Goal: Task Accomplishment & Management: Use online tool/utility

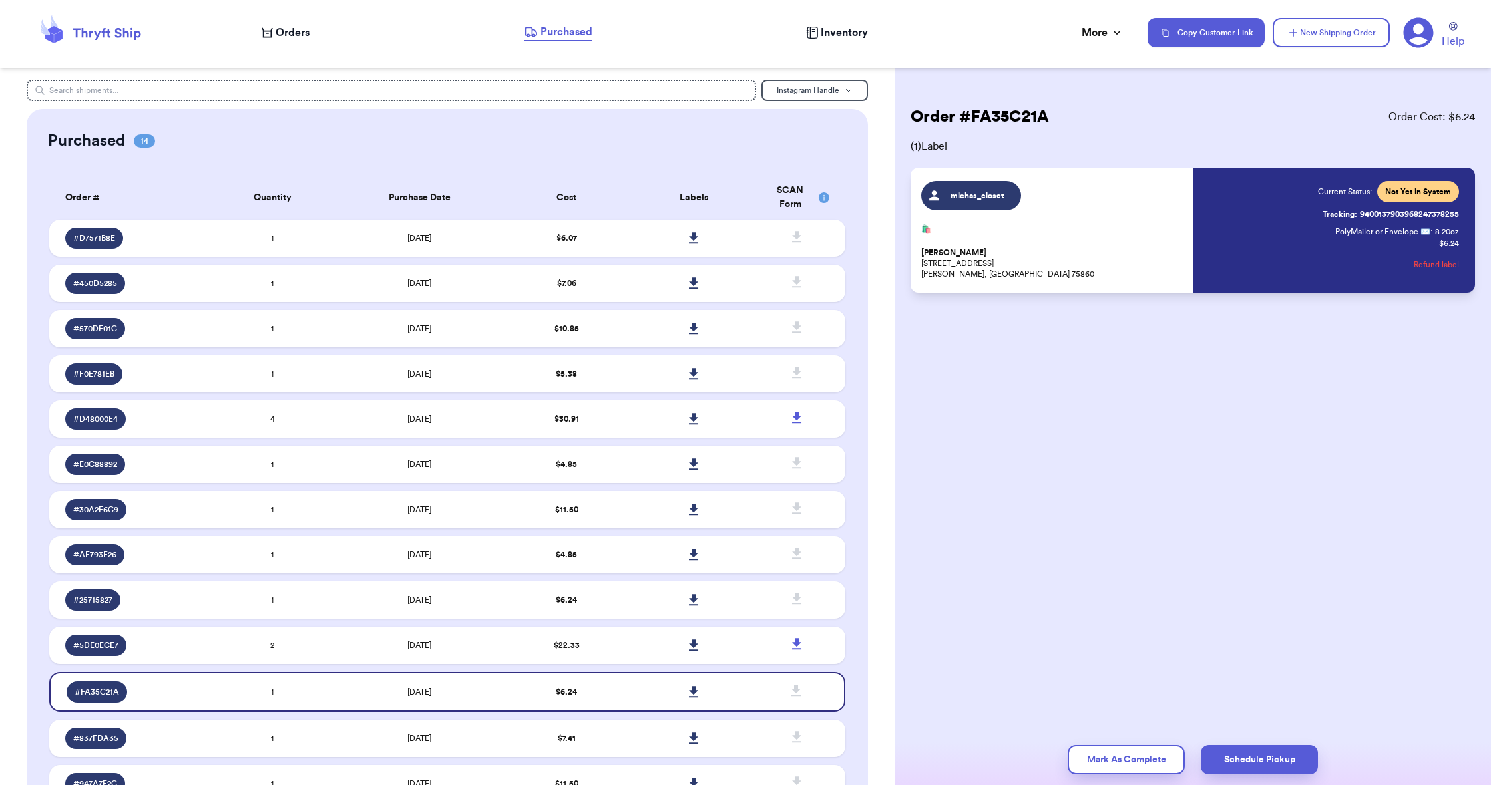
scroll to position [317, 0]
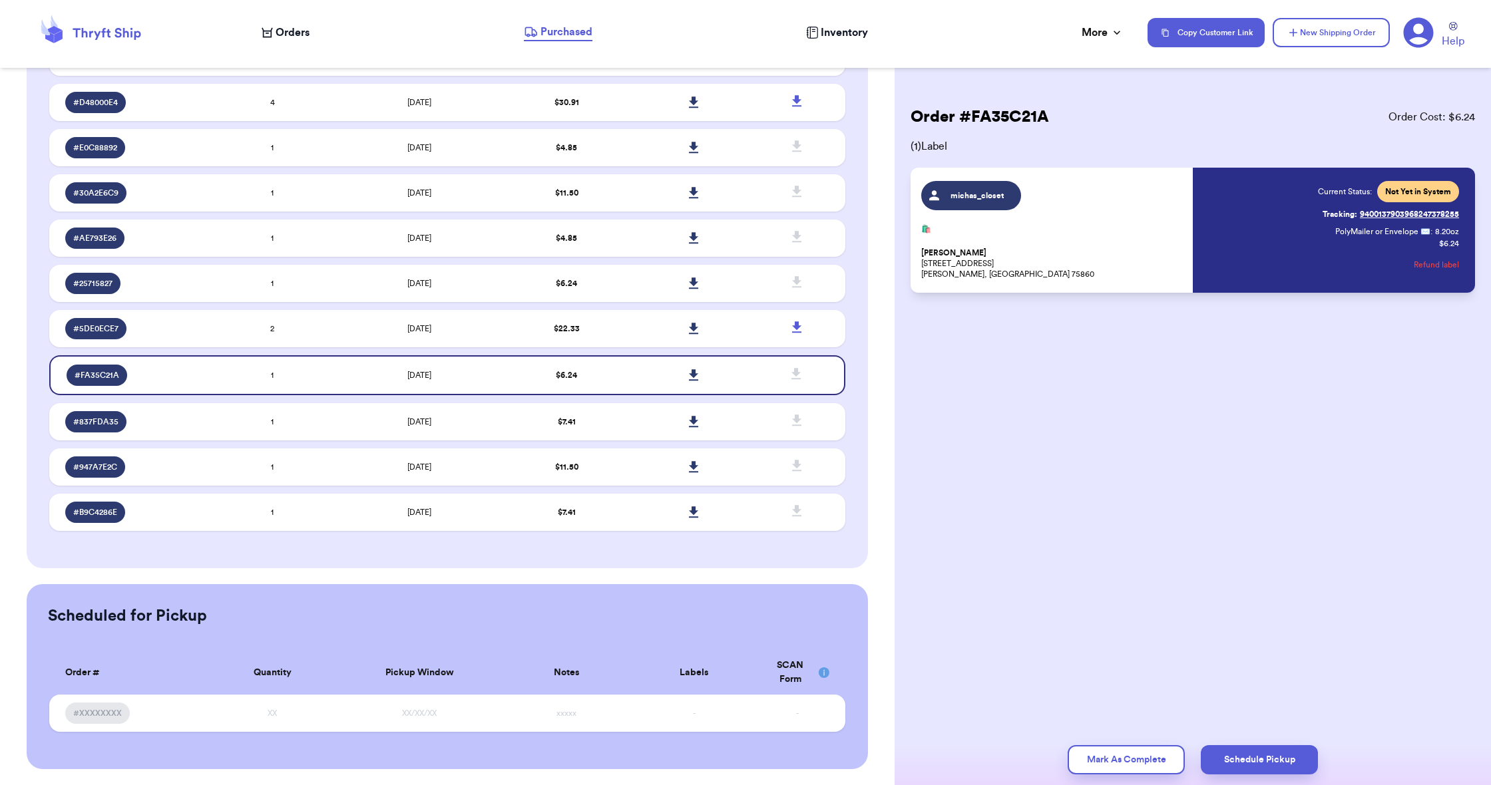
click at [266, 37] on icon at bounding box center [267, 33] width 11 height 10
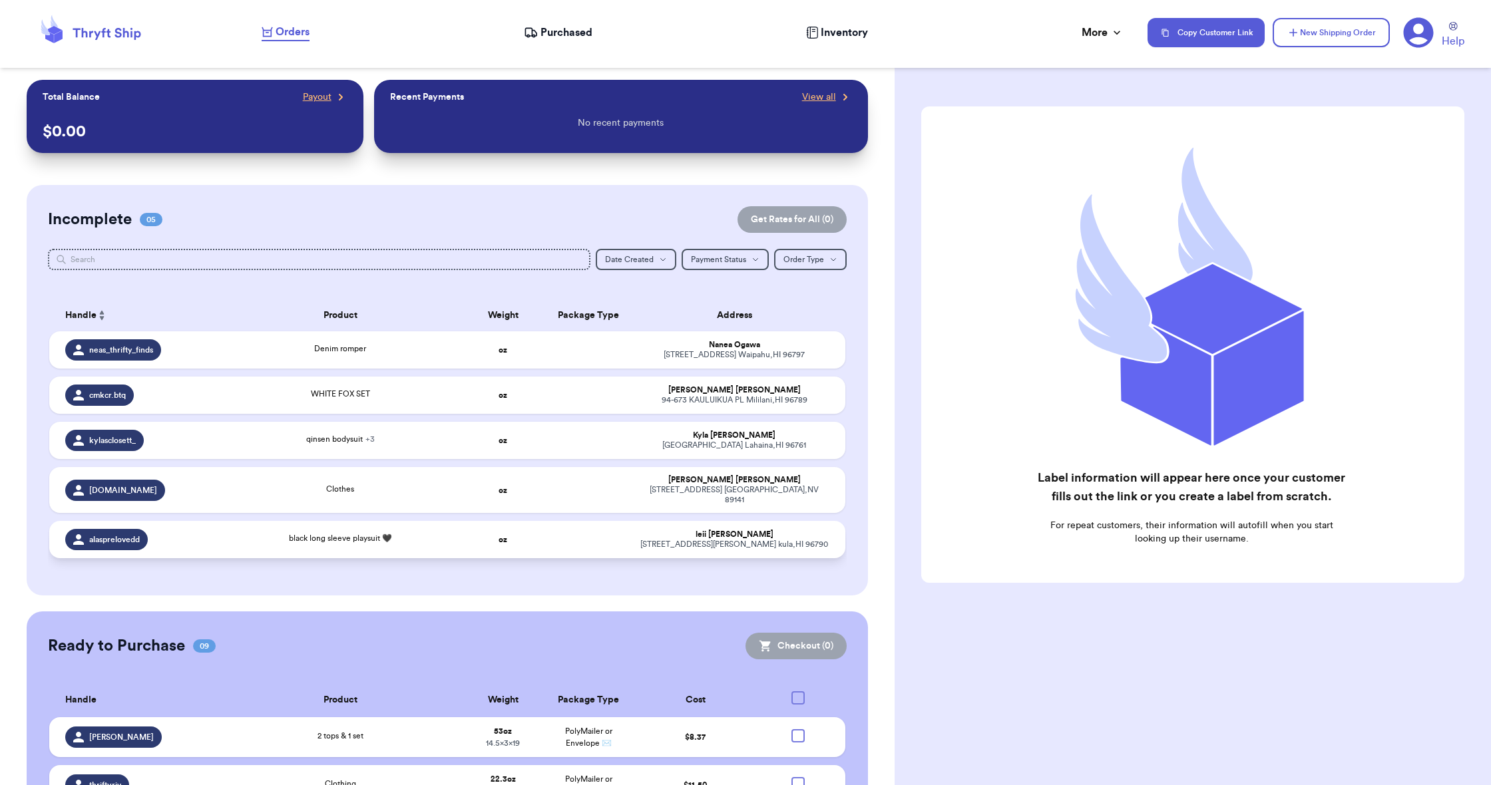
click at [398, 548] on td "black long sleeve playsuit 🖤" at bounding box center [340, 539] width 240 height 37
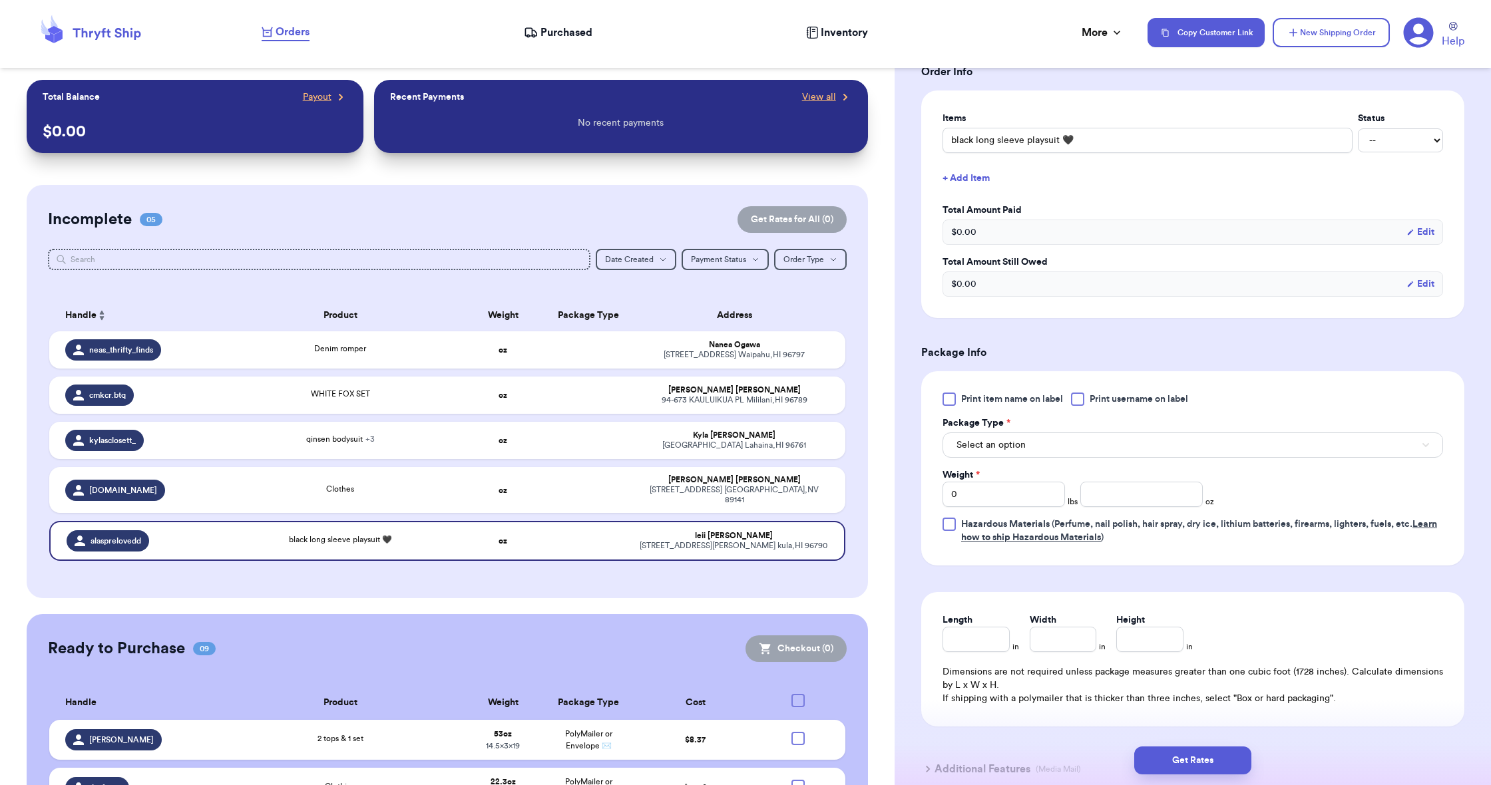
scroll to position [384, 0]
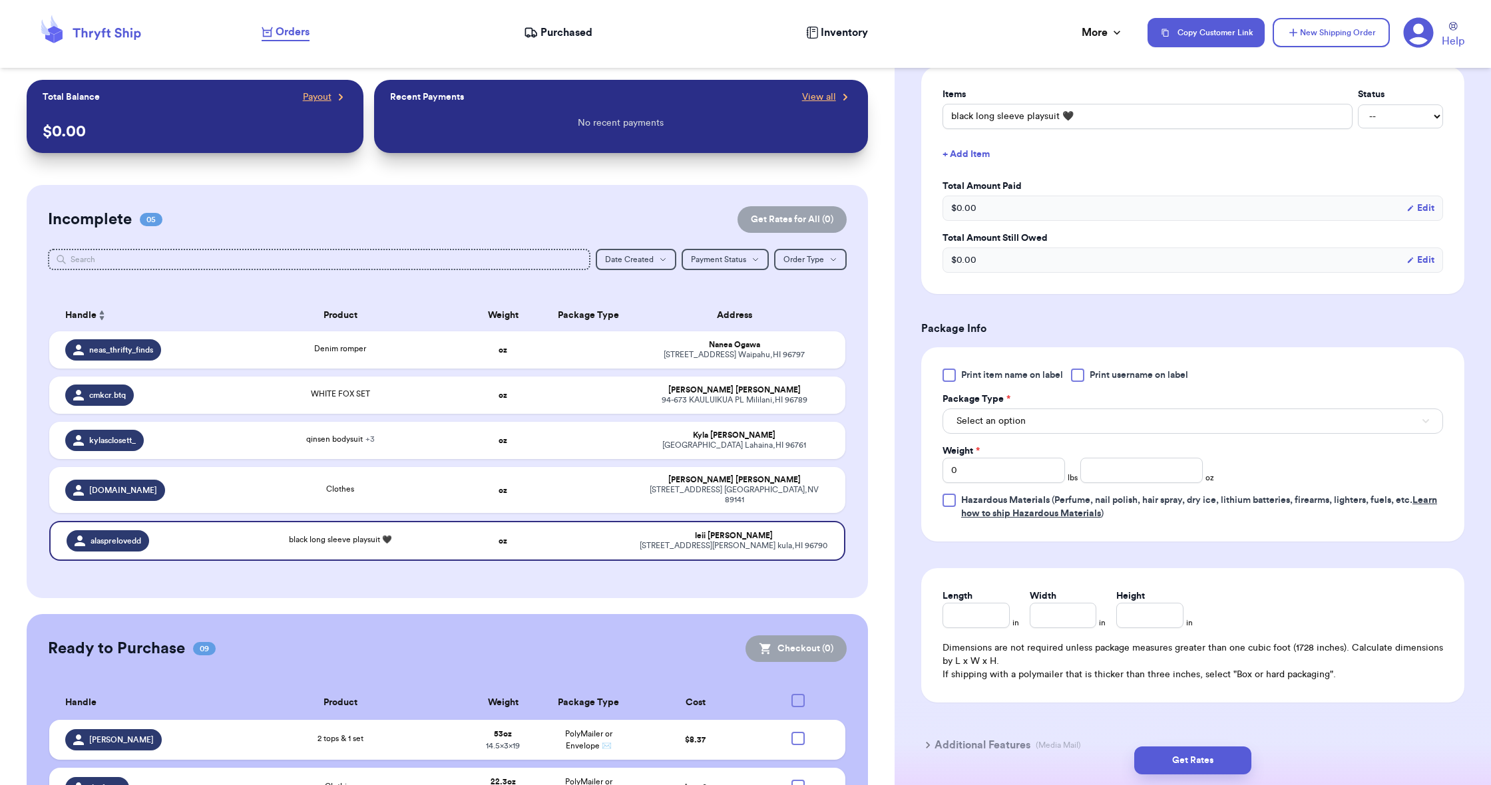
click at [987, 417] on span "Select an option" at bounding box center [990, 421] width 69 height 13
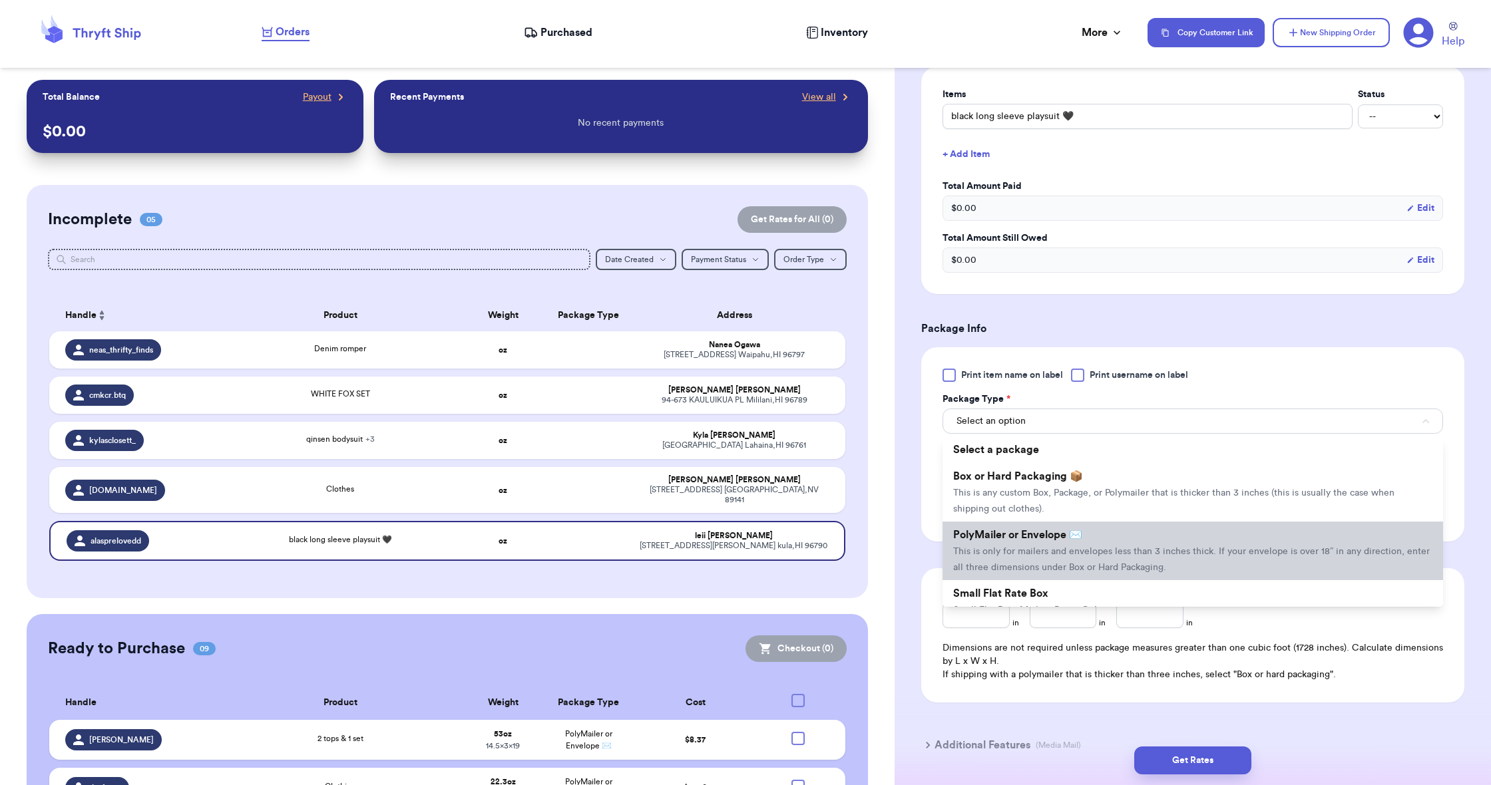
click at [1006, 540] on span "PolyMailer or Envelope ✉️" at bounding box center [1017, 535] width 129 height 11
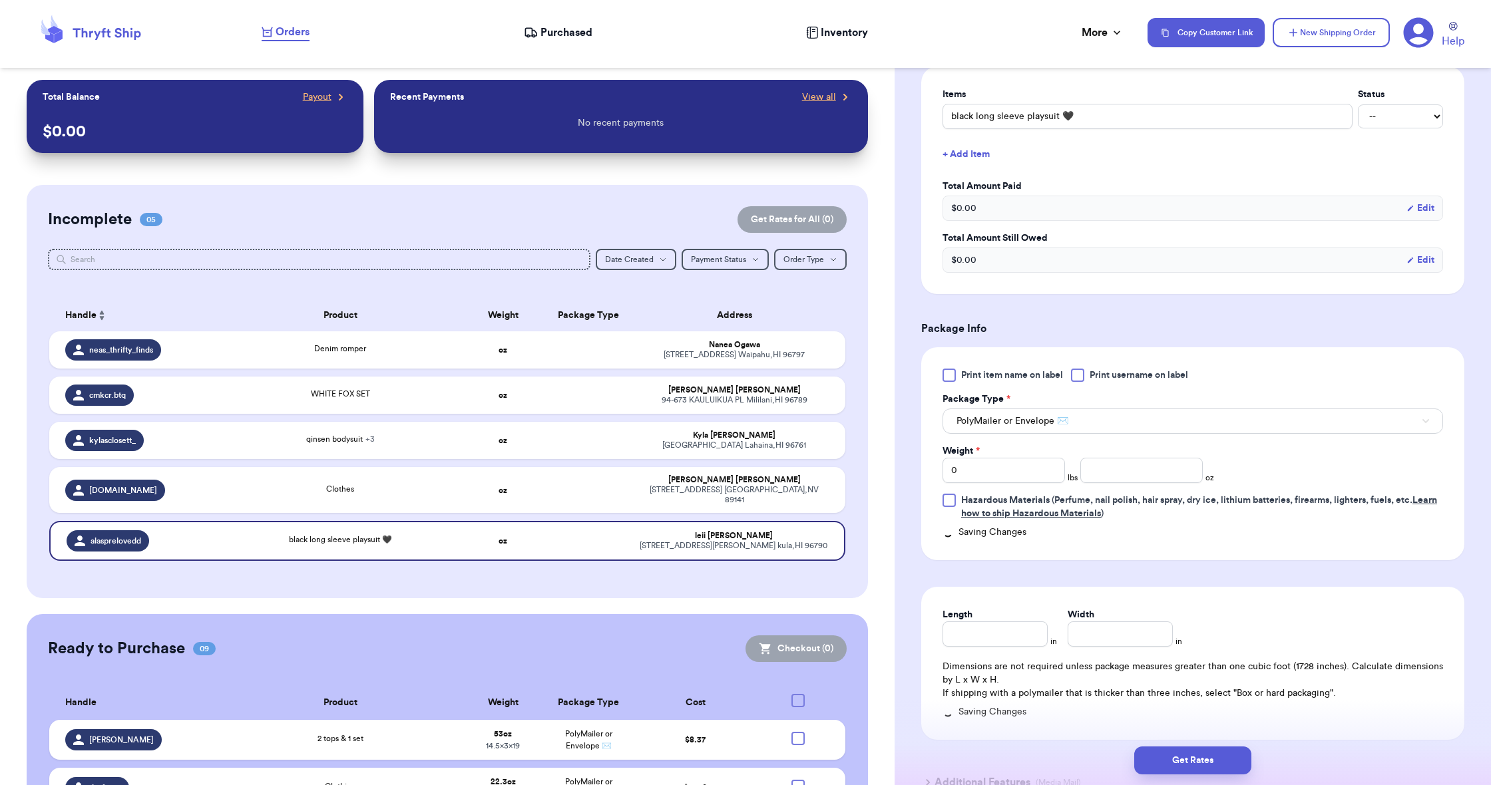
scroll to position [0, 0]
click at [1121, 476] on input "number" at bounding box center [1141, 470] width 122 height 25
type input "10.2"
click at [1013, 629] on input "Length" at bounding box center [994, 634] width 105 height 25
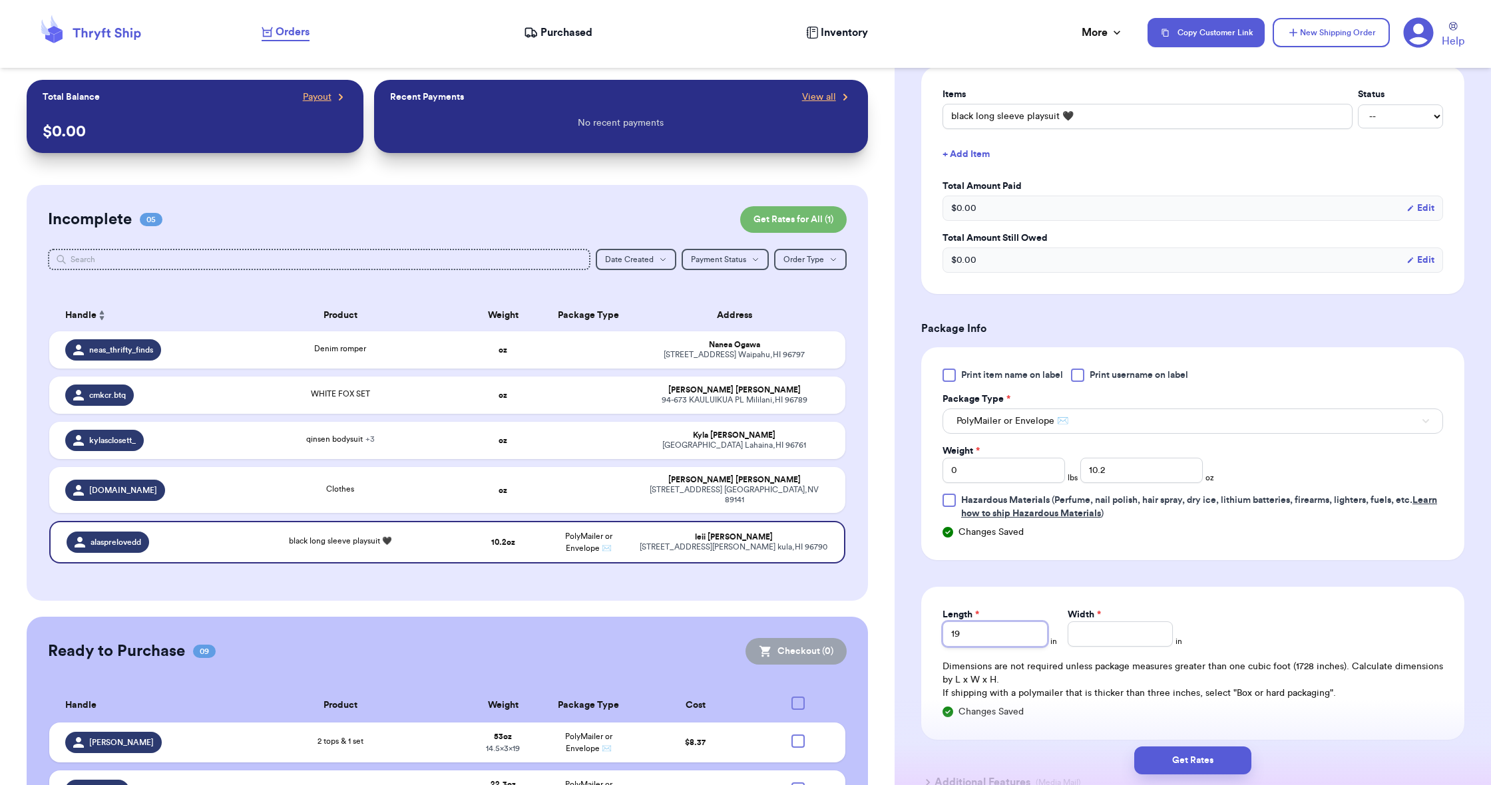
type input "19"
click at [1089, 643] on input "Width *" at bounding box center [1119, 634] width 105 height 25
type input "14.5"
click at [1186, 761] on button "Get Rates" at bounding box center [1192, 761] width 117 height 28
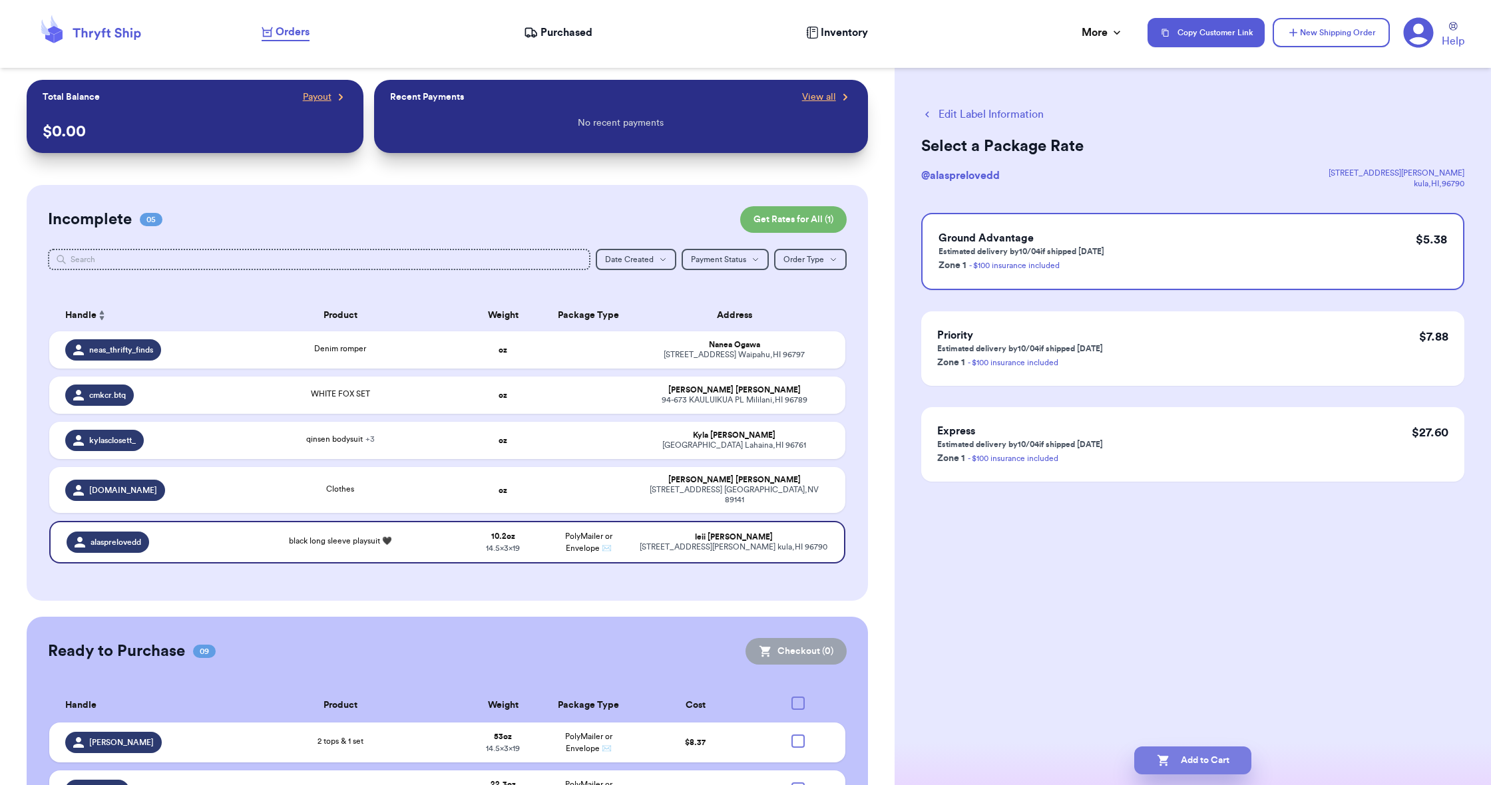
click at [1182, 758] on button "Add to Cart" at bounding box center [1192, 761] width 117 height 28
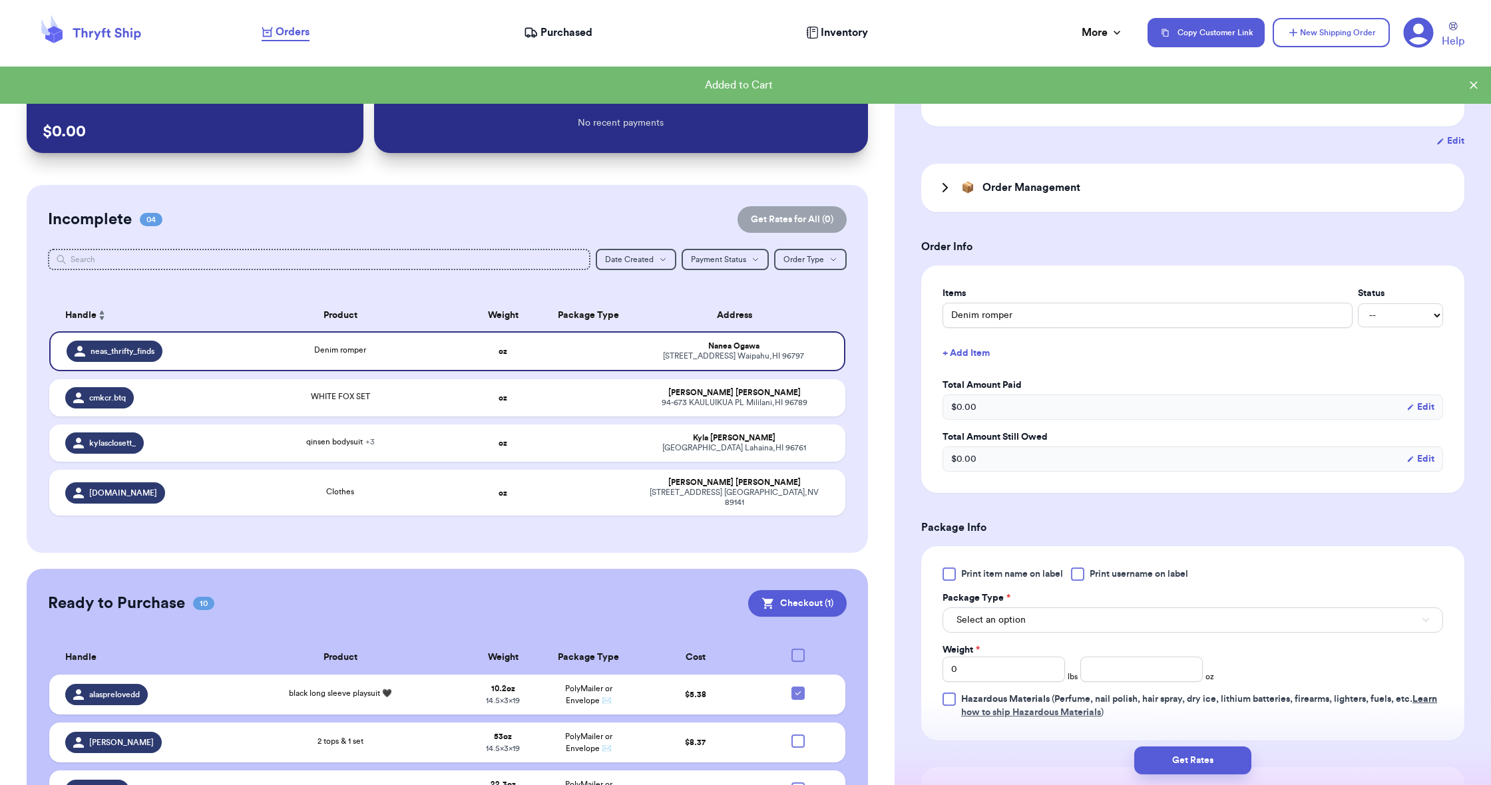
scroll to position [245, 0]
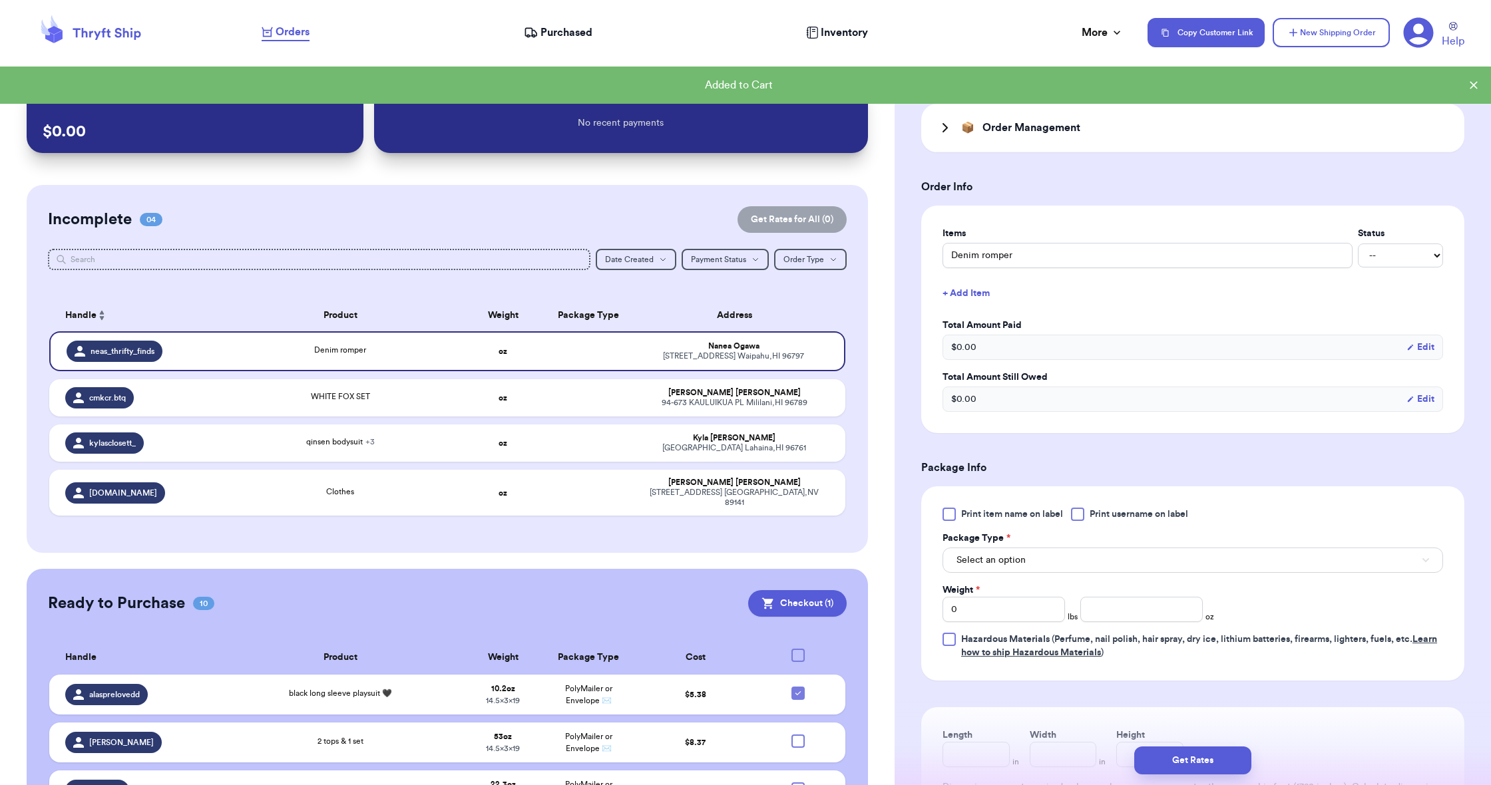
click at [972, 557] on span "Select an option" at bounding box center [990, 560] width 69 height 13
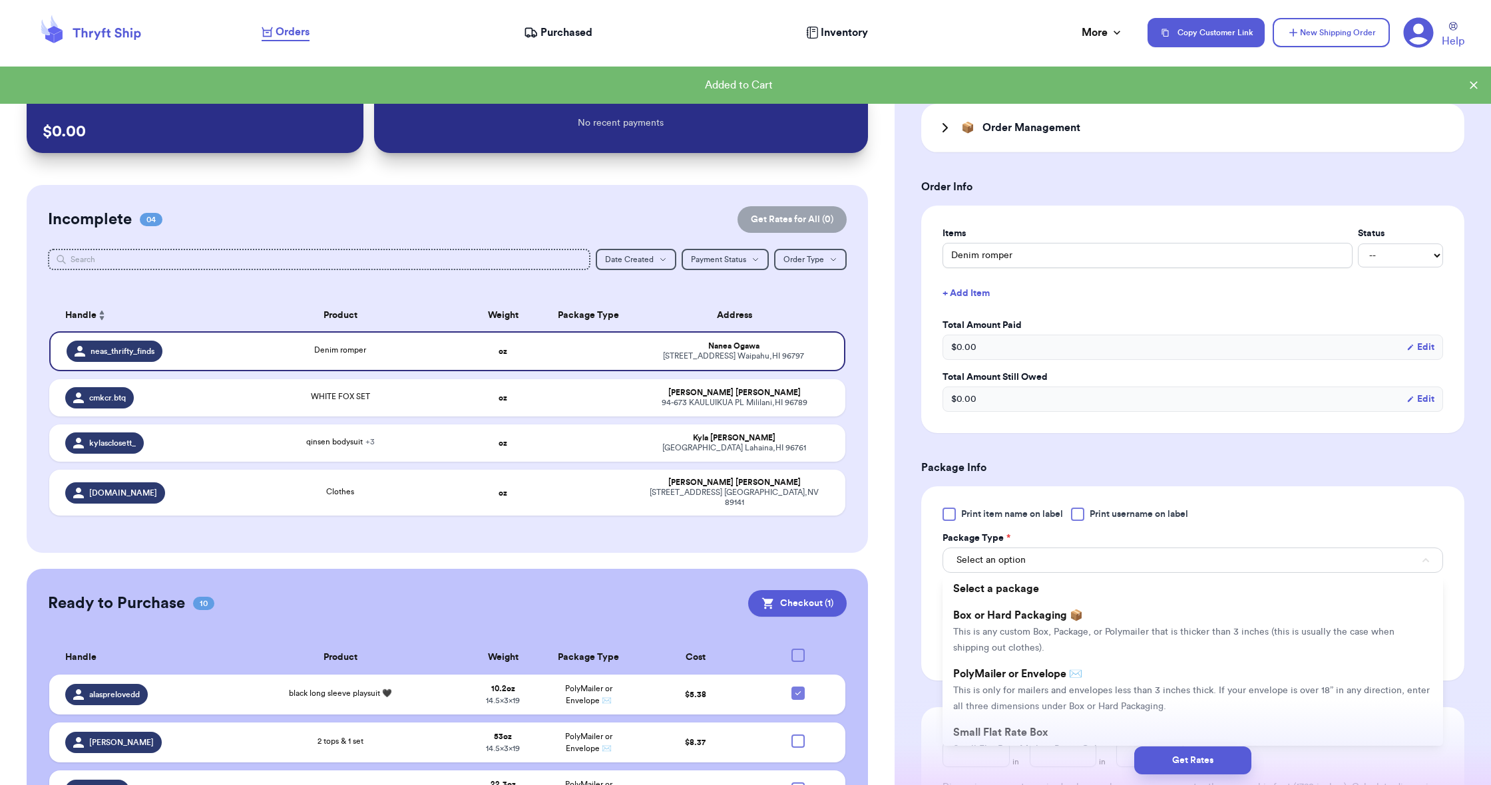
drag, startPoint x: 978, startPoint y: 667, endPoint x: 973, endPoint y: 655, distance: 12.9
click at [978, 667] on li "PolyMailer or Envelope ✉️ This is only for mailers and envelopes less than 3 in…" at bounding box center [1192, 690] width 500 height 59
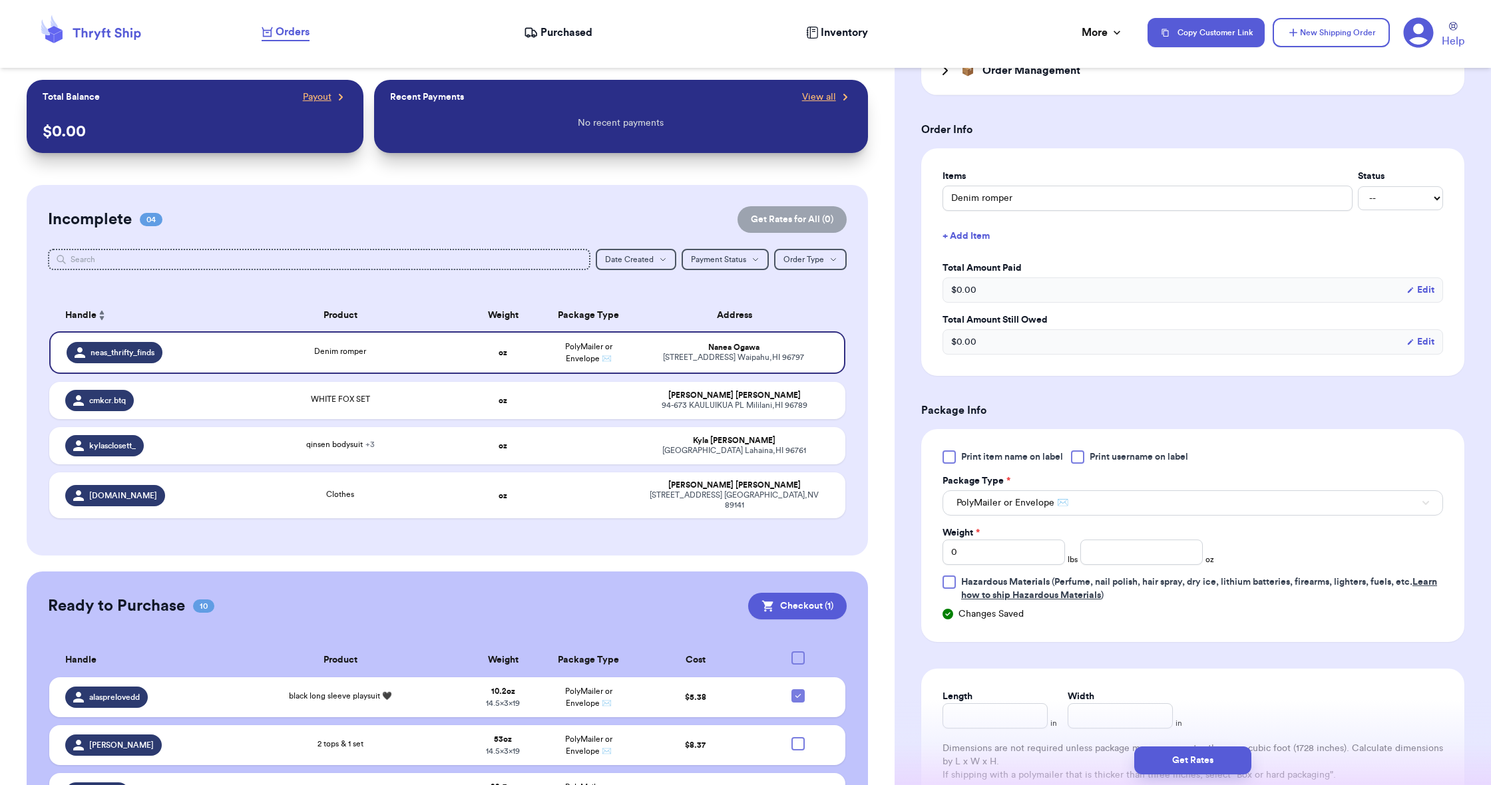
scroll to position [306, 0]
click at [971, 715] on input "Length" at bounding box center [994, 711] width 105 height 25
type input "1"
type input "13"
click at [1111, 712] on input "Width *" at bounding box center [1119, 711] width 105 height 25
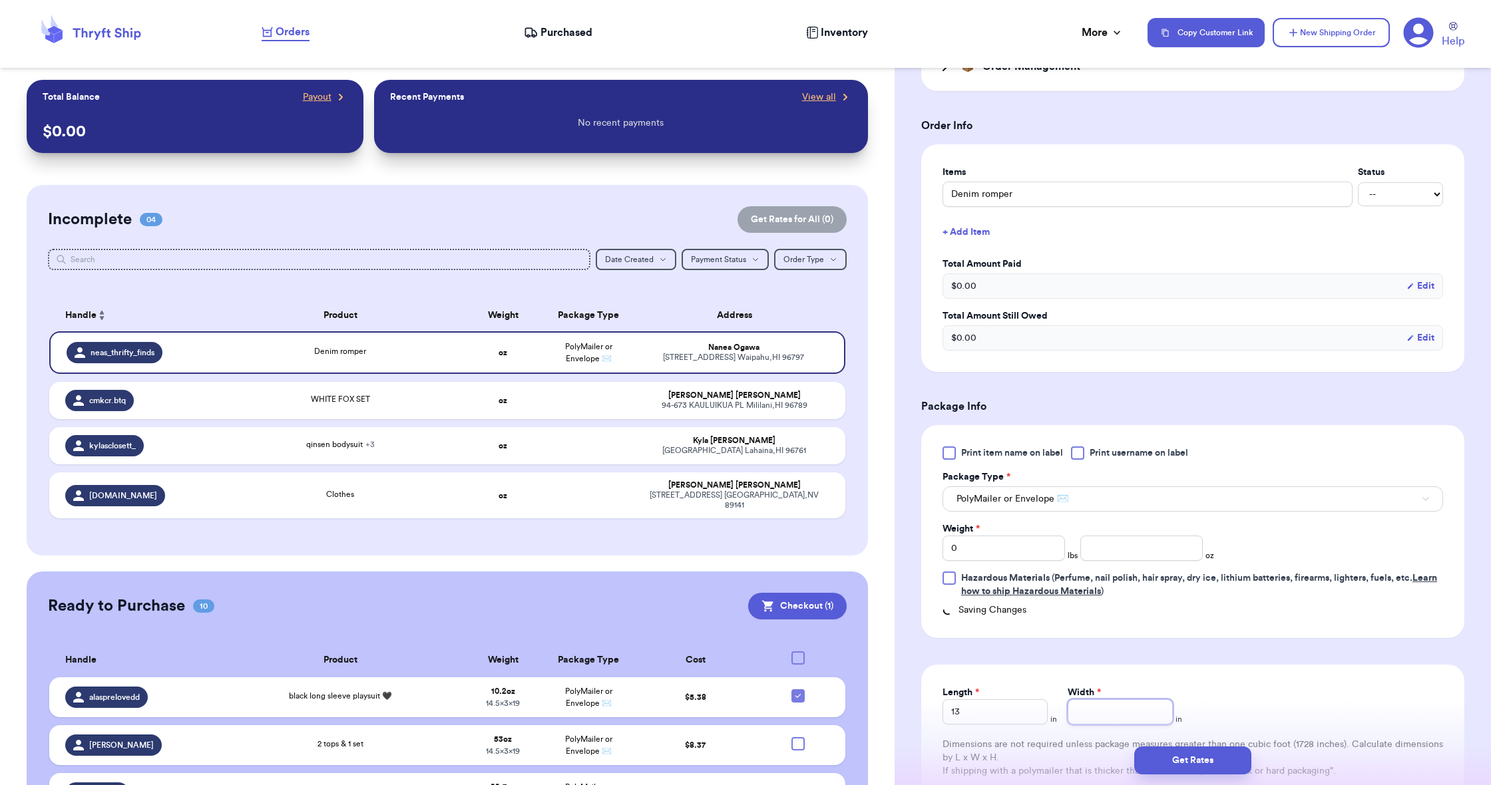
type input "1"
type input "10"
click at [993, 549] on input "0" at bounding box center [1003, 548] width 122 height 25
type input "1"
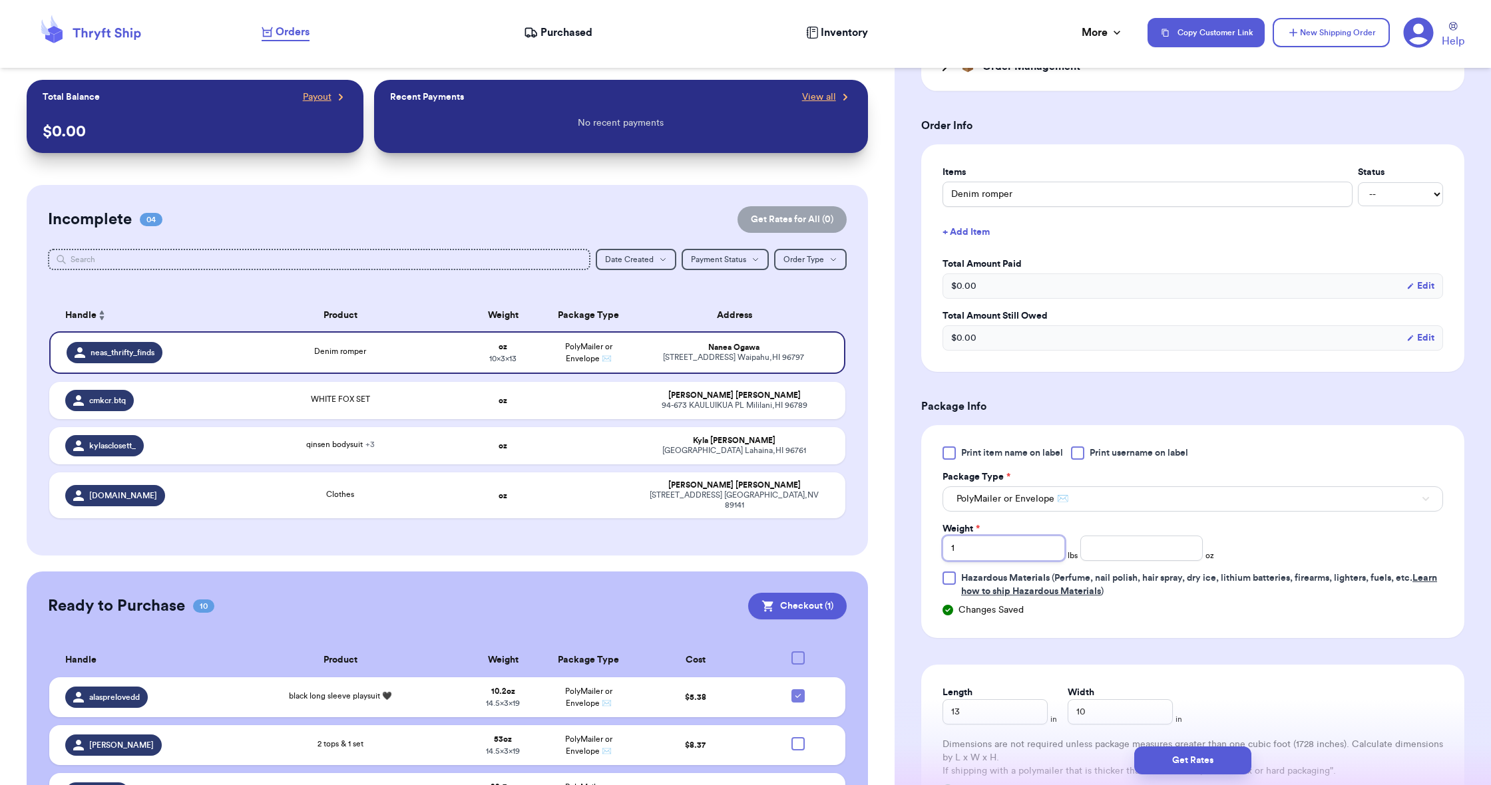
type input "1"
click at [1101, 555] on input "number" at bounding box center [1141, 548] width 122 height 25
type input "1.6"
click at [1203, 764] on button "Get Rates" at bounding box center [1192, 761] width 117 height 28
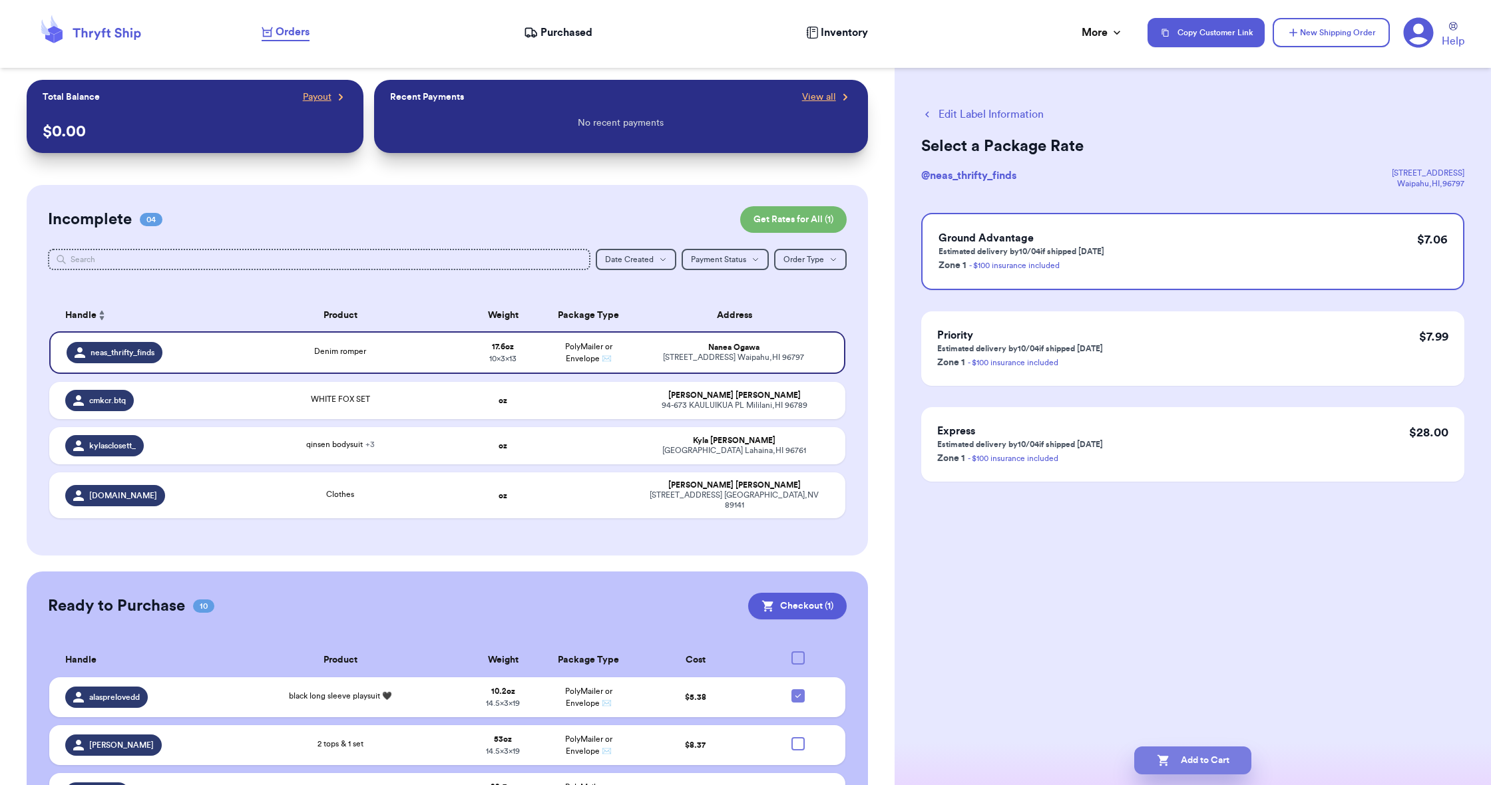
click at [1203, 764] on button "Add to Cart" at bounding box center [1192, 761] width 117 height 28
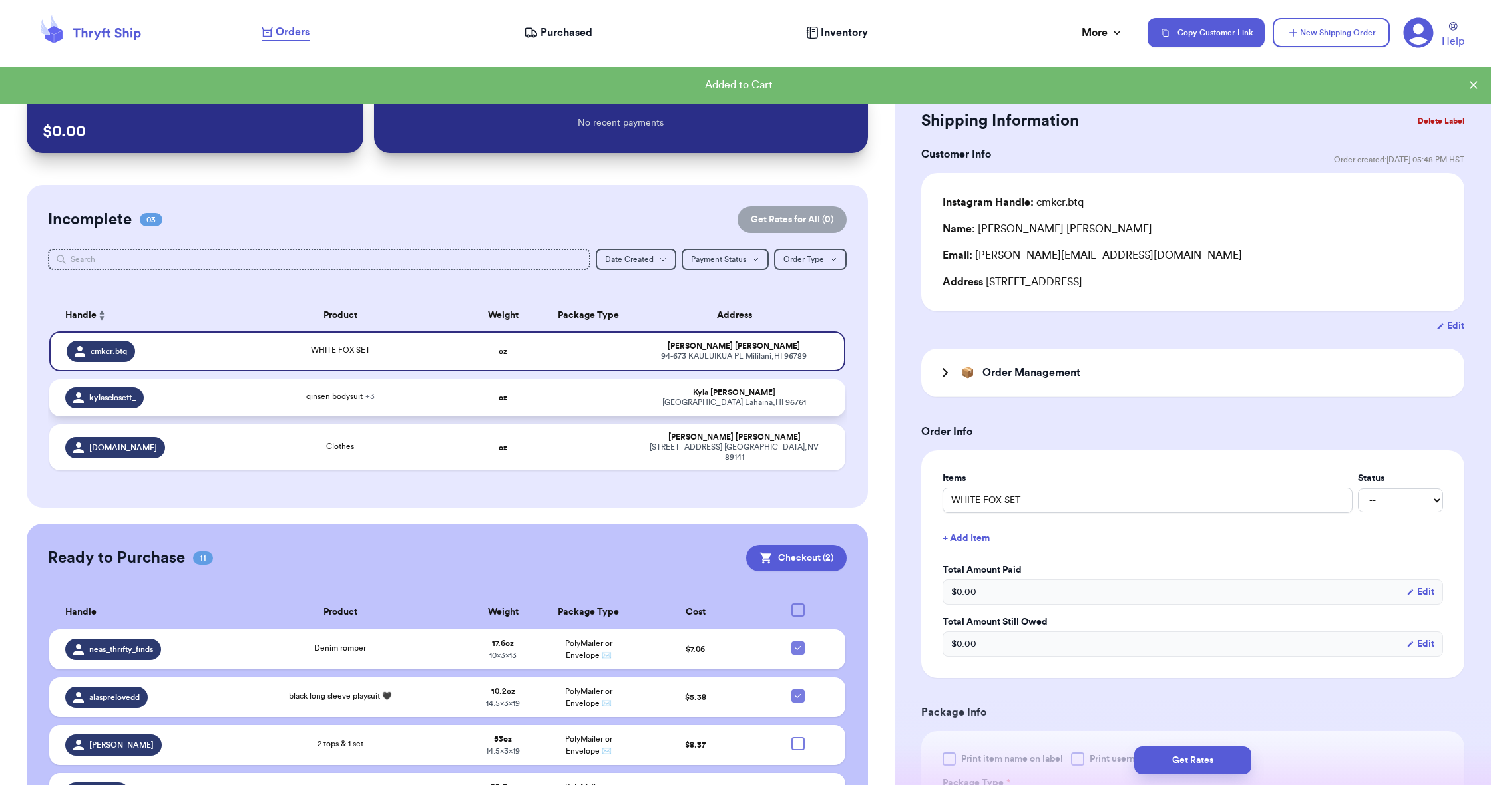
click at [562, 417] on td at bounding box center [589, 397] width 86 height 37
type input "[PERSON_NAME] romper"
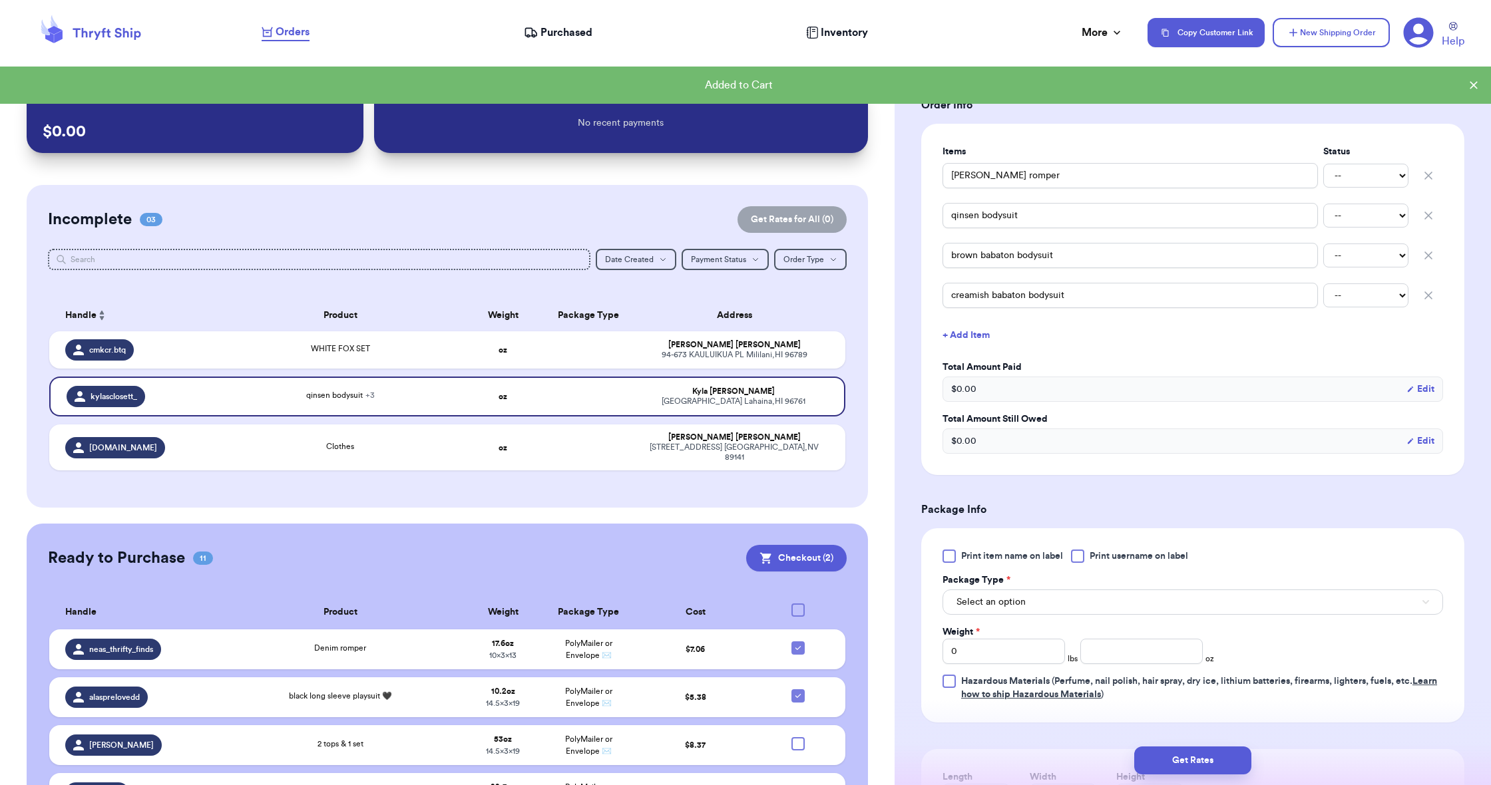
scroll to position [328, 0]
click at [994, 598] on span "Select an option" at bounding box center [990, 600] width 69 height 13
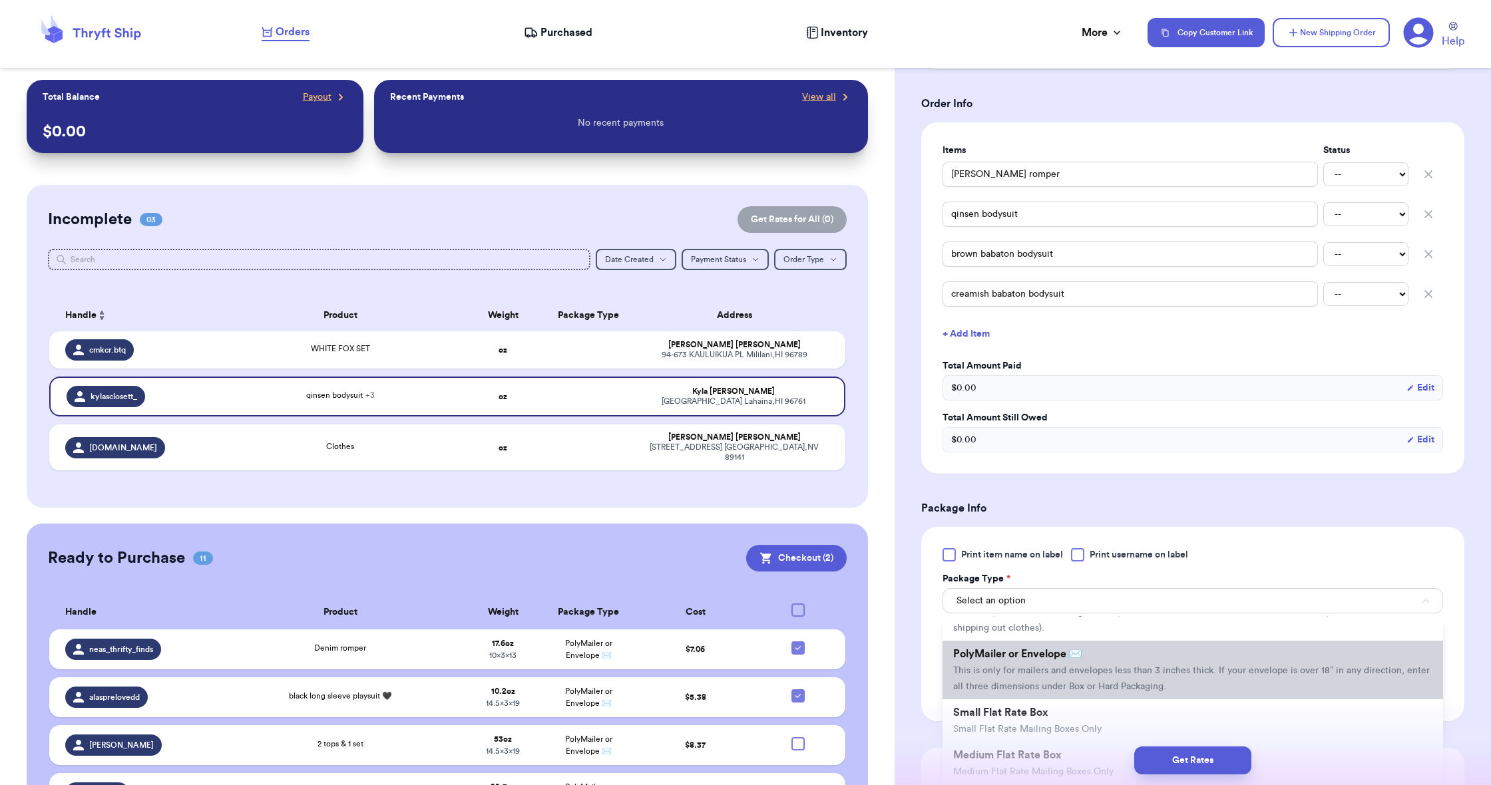
scroll to position [49, 0]
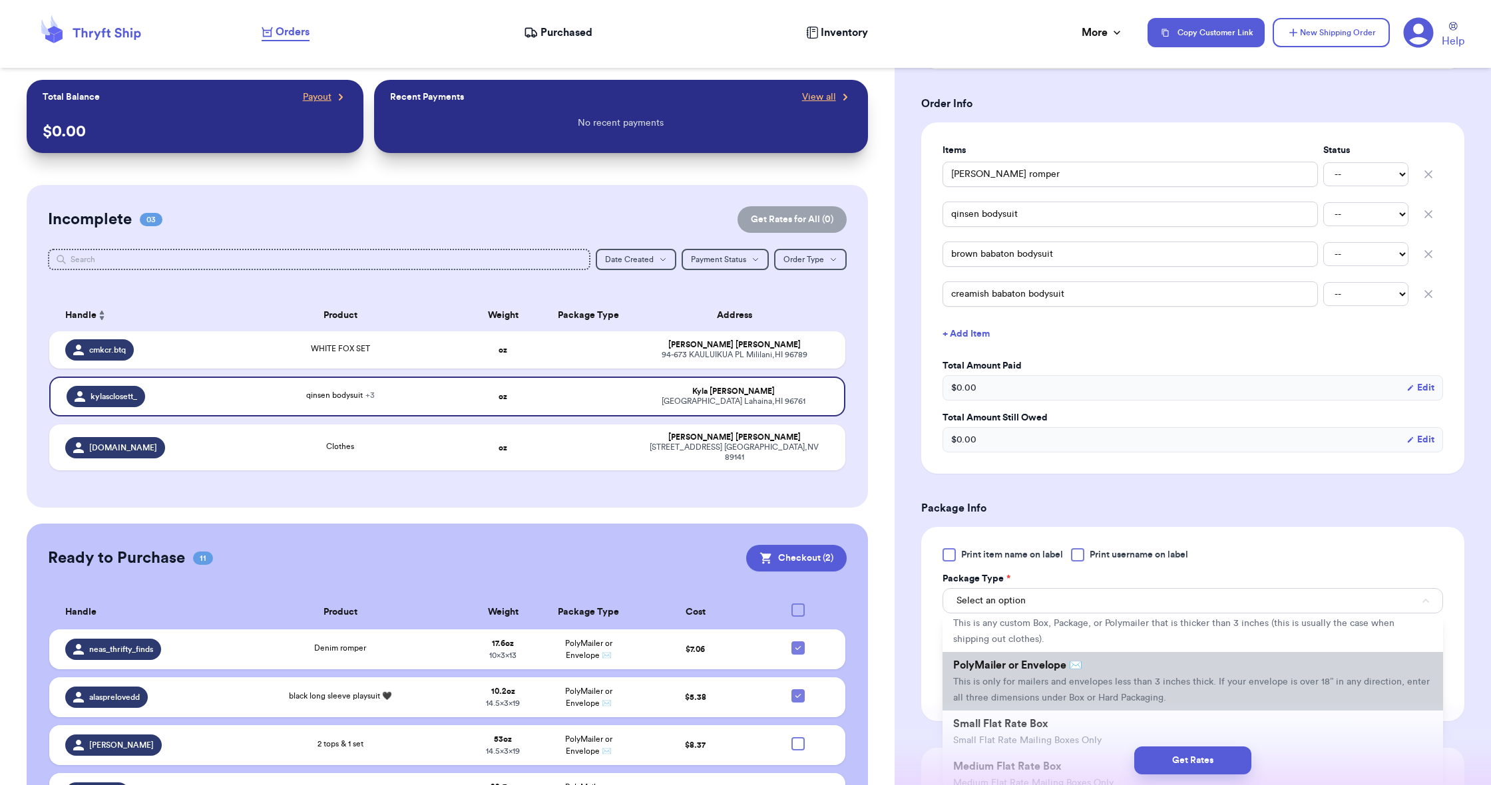
click at [982, 684] on span "This is only for mailers and envelopes less than 3 inches thick. If your envelo…" at bounding box center [1191, 689] width 476 height 25
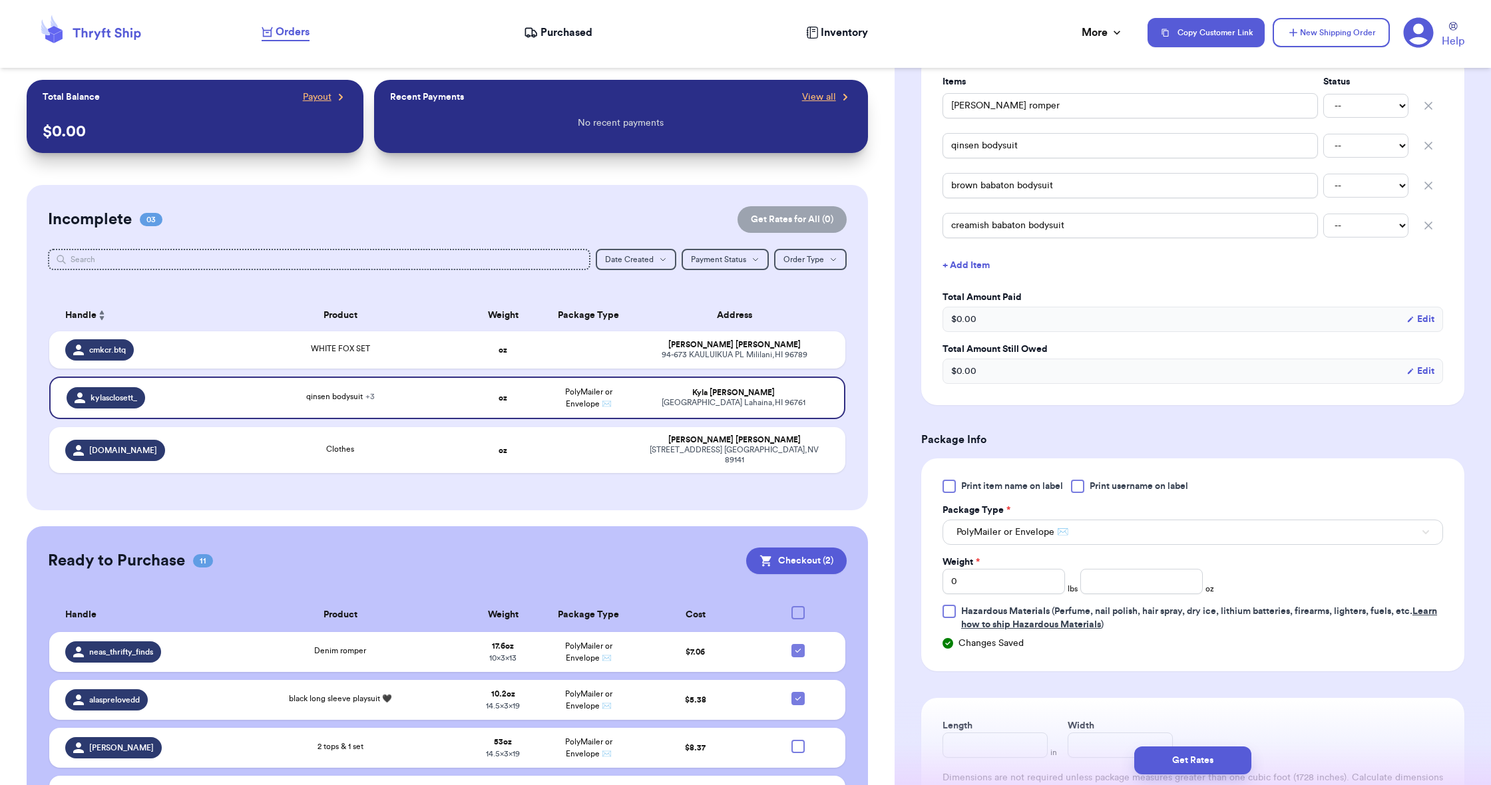
scroll to position [403, 0]
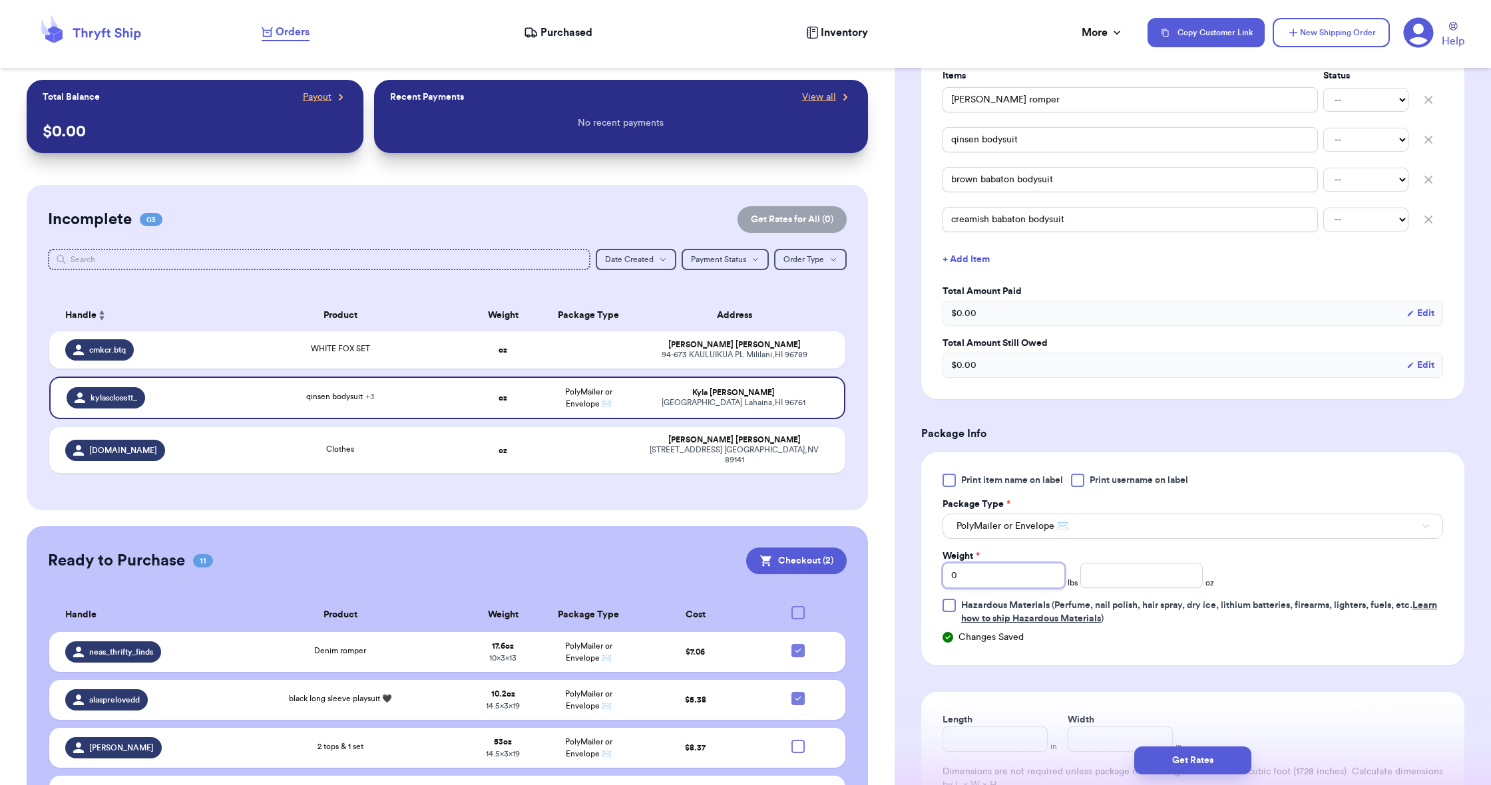
click at [992, 584] on input "0" at bounding box center [1003, 575] width 122 height 25
type input "1"
click at [1081, 586] on input "number" at bounding box center [1141, 575] width 122 height 25
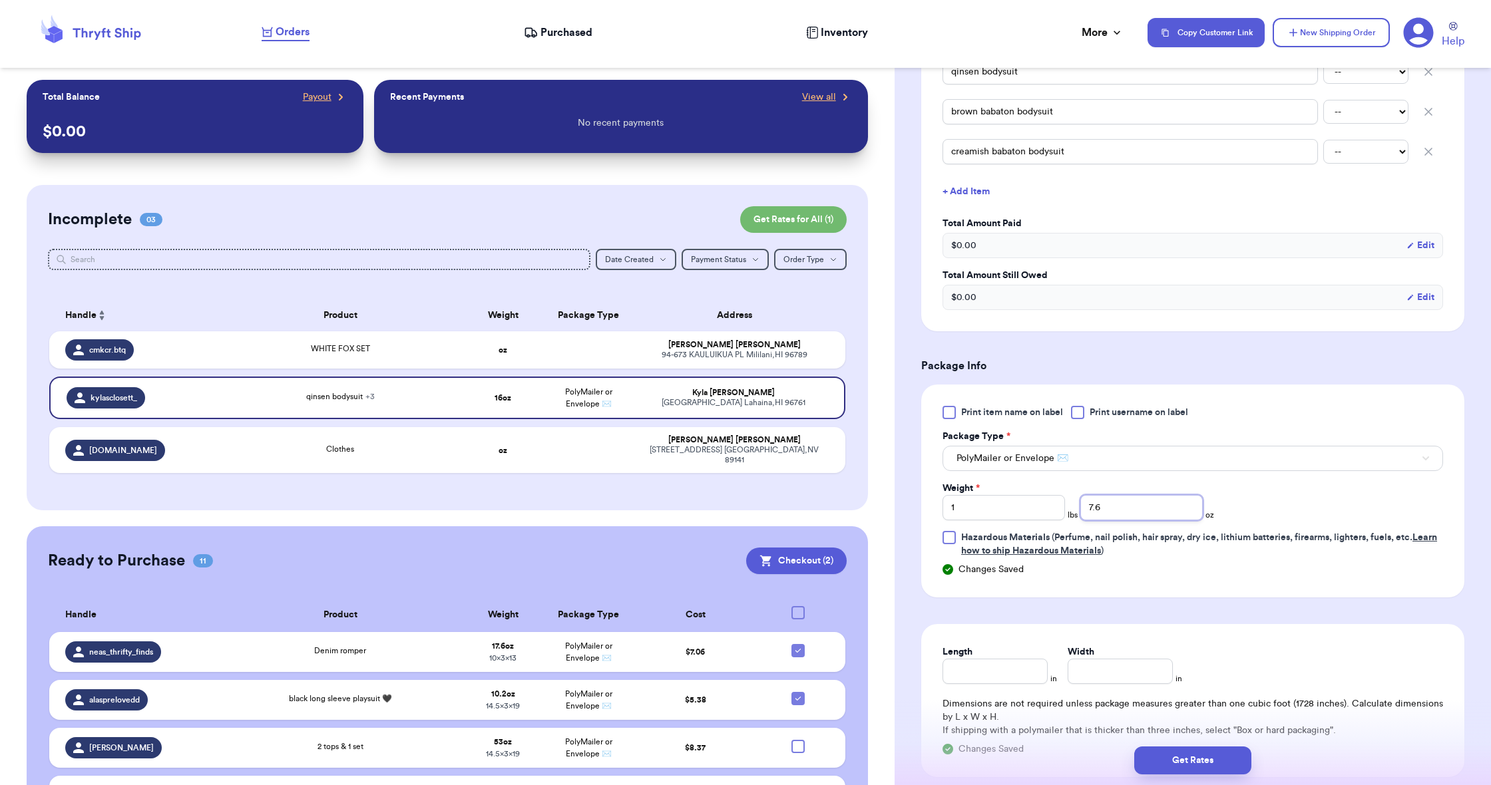
scroll to position [476, 0]
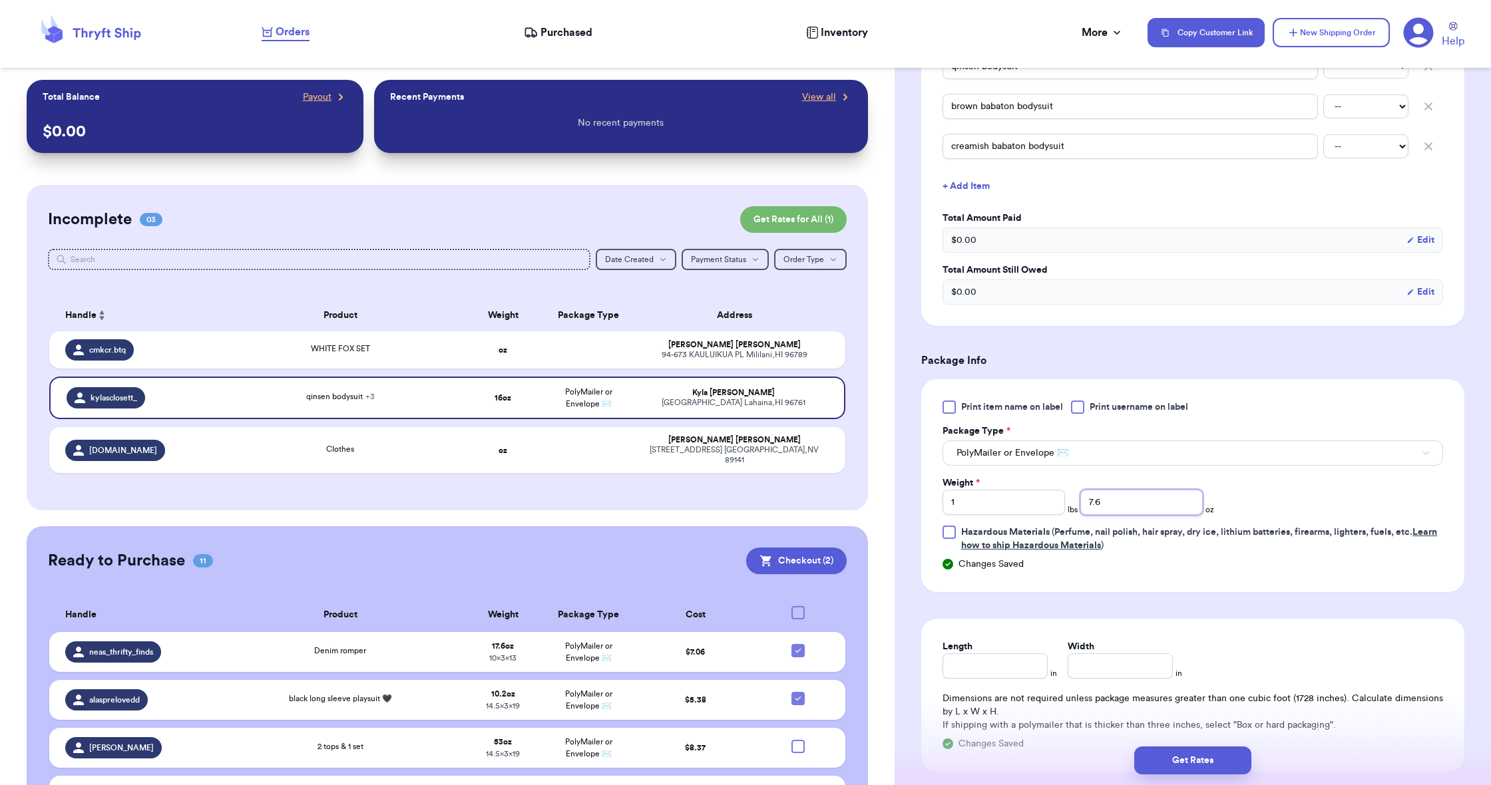
type input "7.6"
click at [1030, 675] on input "Length" at bounding box center [994, 665] width 105 height 25
type input "13"
click at [1157, 671] on input "Width *" at bounding box center [1119, 665] width 105 height 25
type input "10"
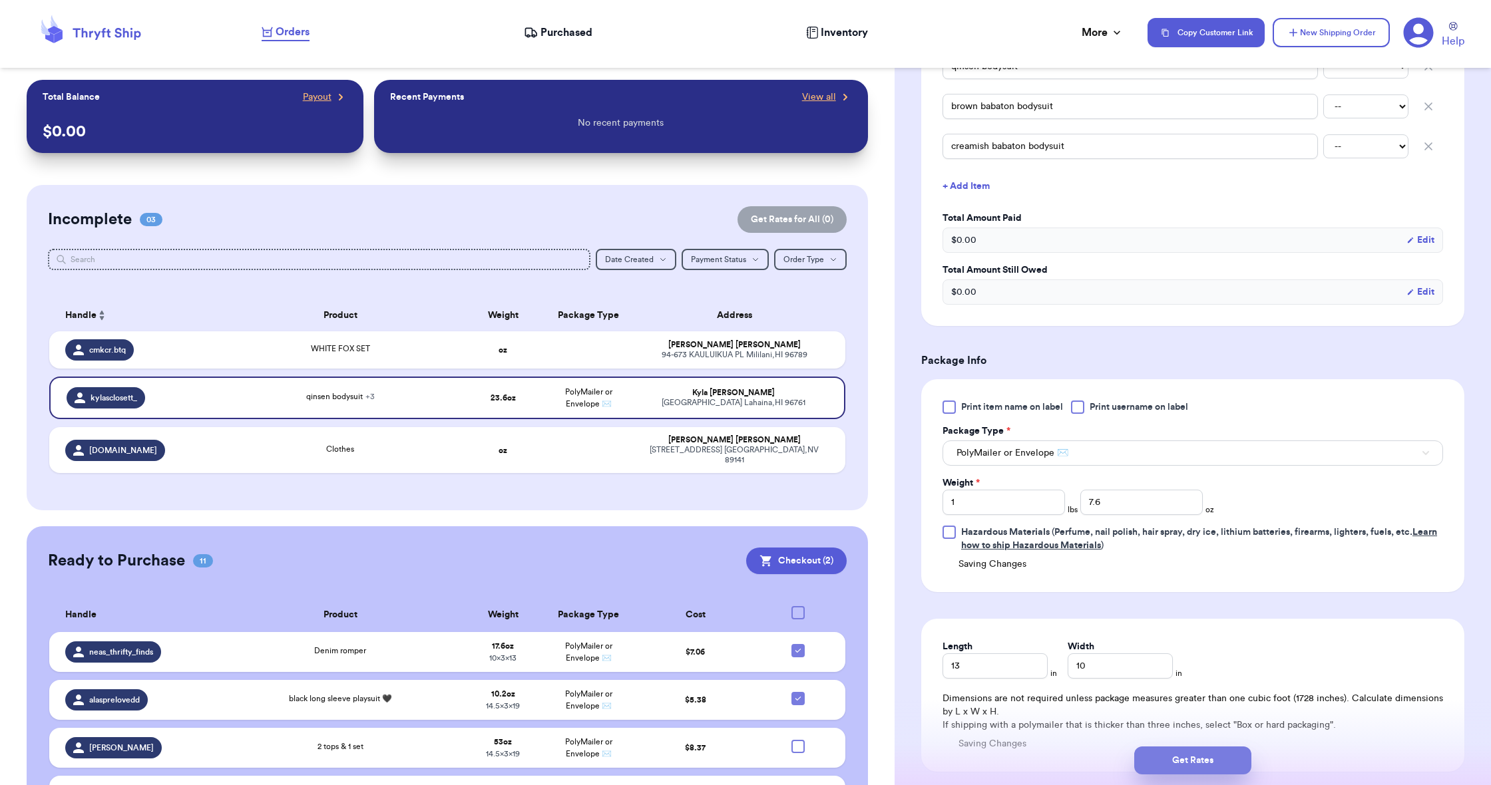
click at [1172, 767] on button "Get Rates" at bounding box center [1192, 761] width 117 height 28
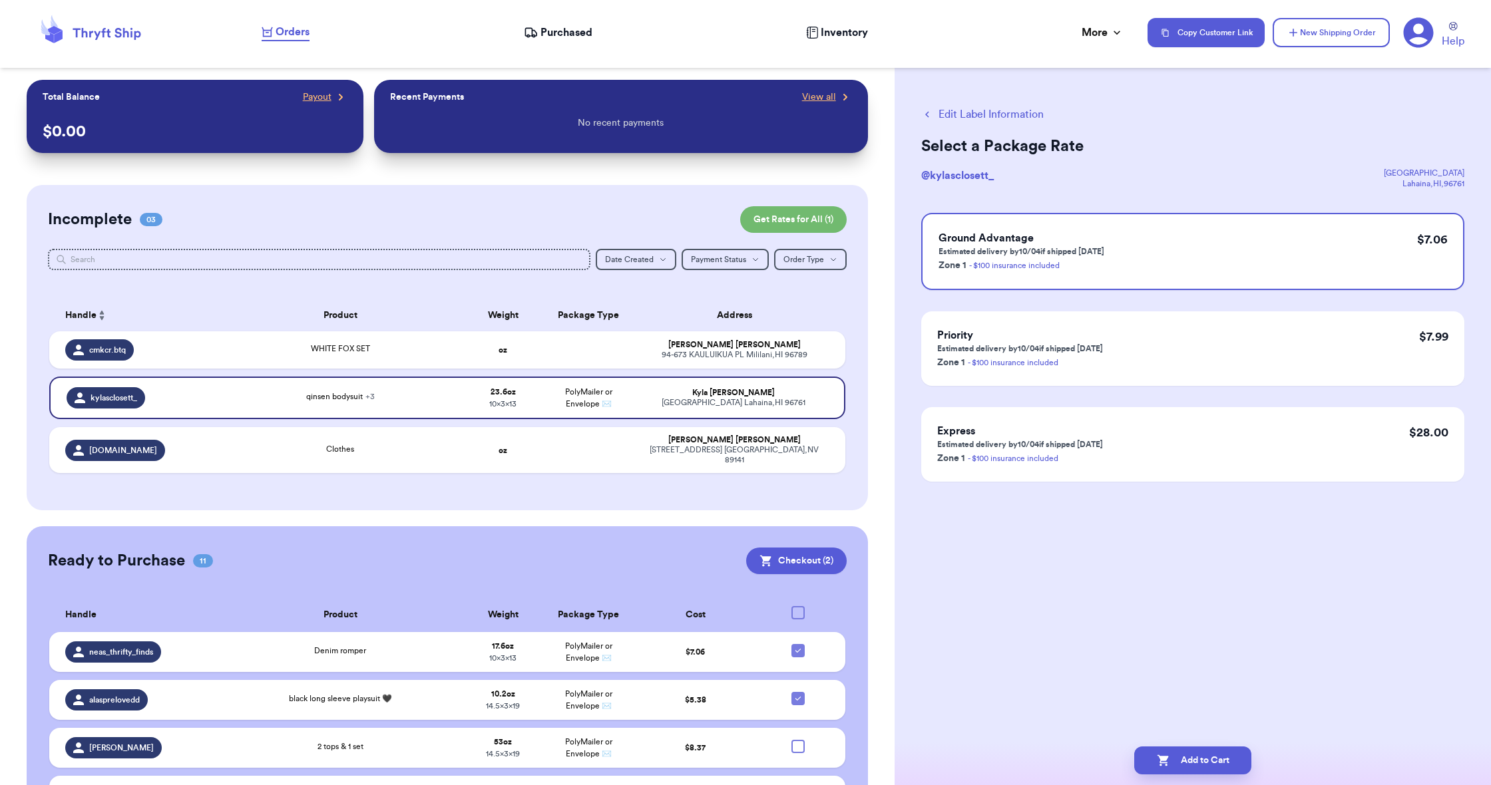
scroll to position [0, 0]
click at [1172, 767] on button "Add to Cart" at bounding box center [1192, 761] width 117 height 28
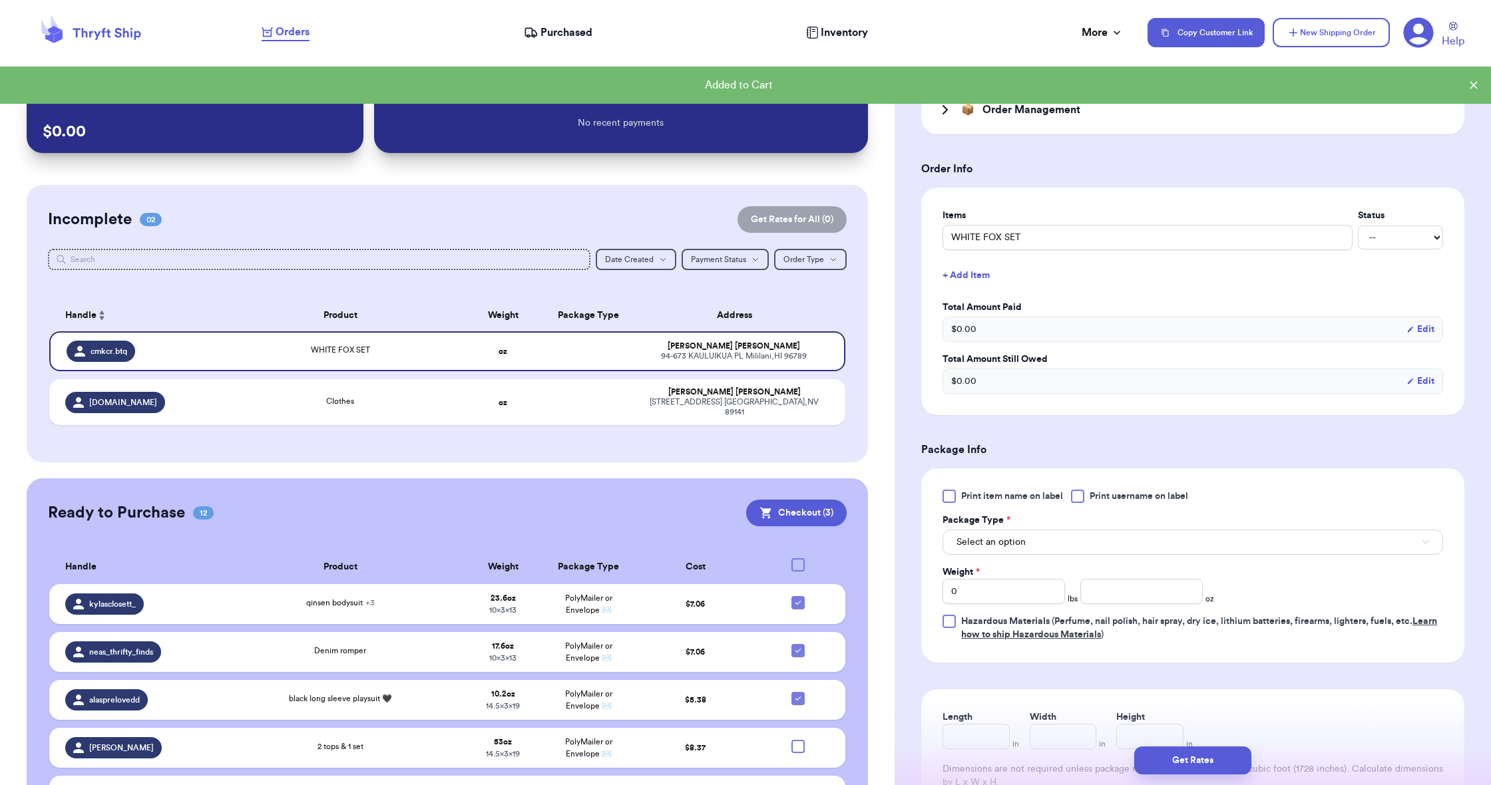
scroll to position [259, 0]
click at [1001, 552] on span "Select an option" at bounding box center [990, 546] width 69 height 13
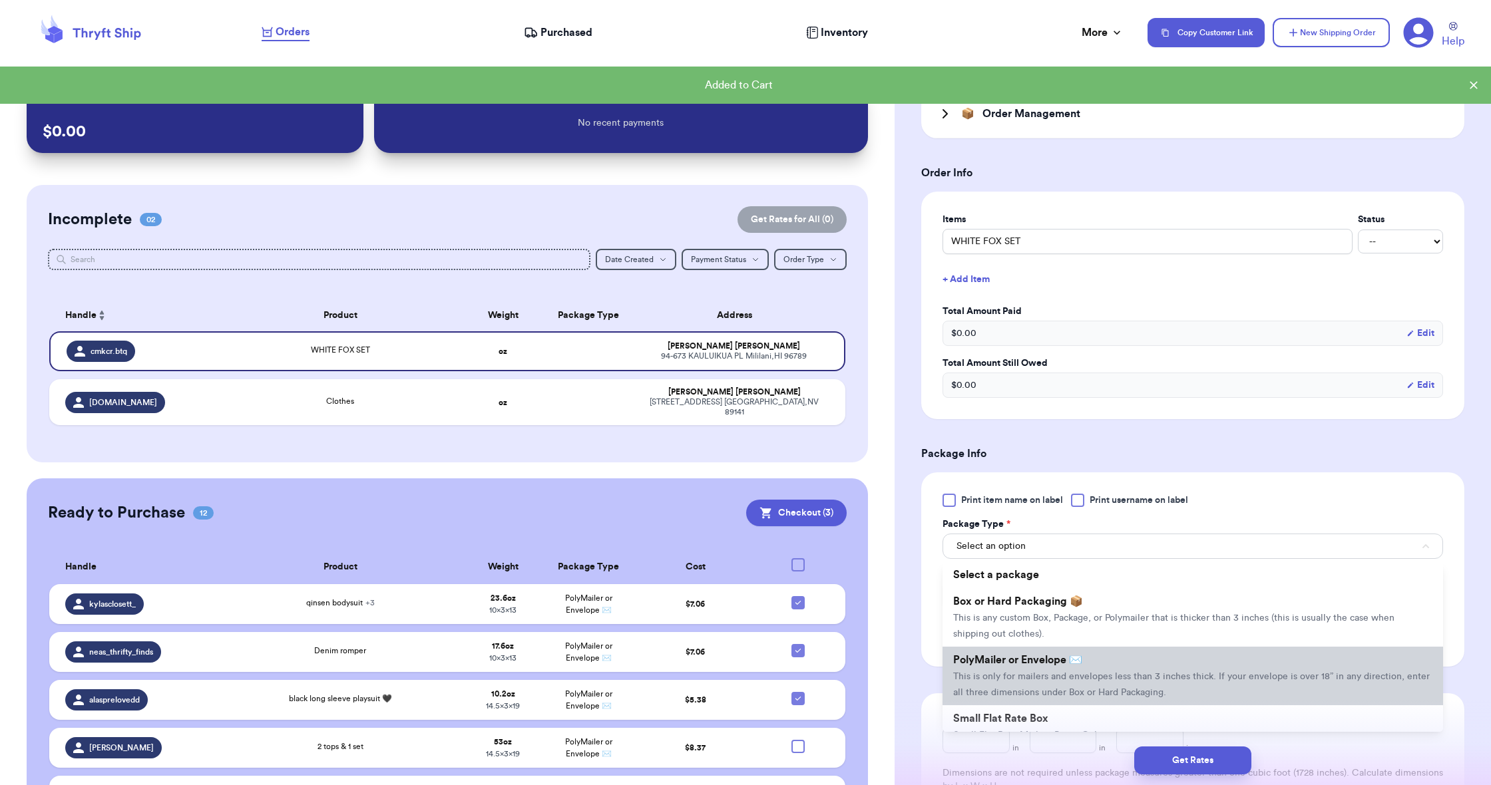
click at [1015, 658] on span "PolyMailer or Envelope ✉️" at bounding box center [1017, 660] width 129 height 11
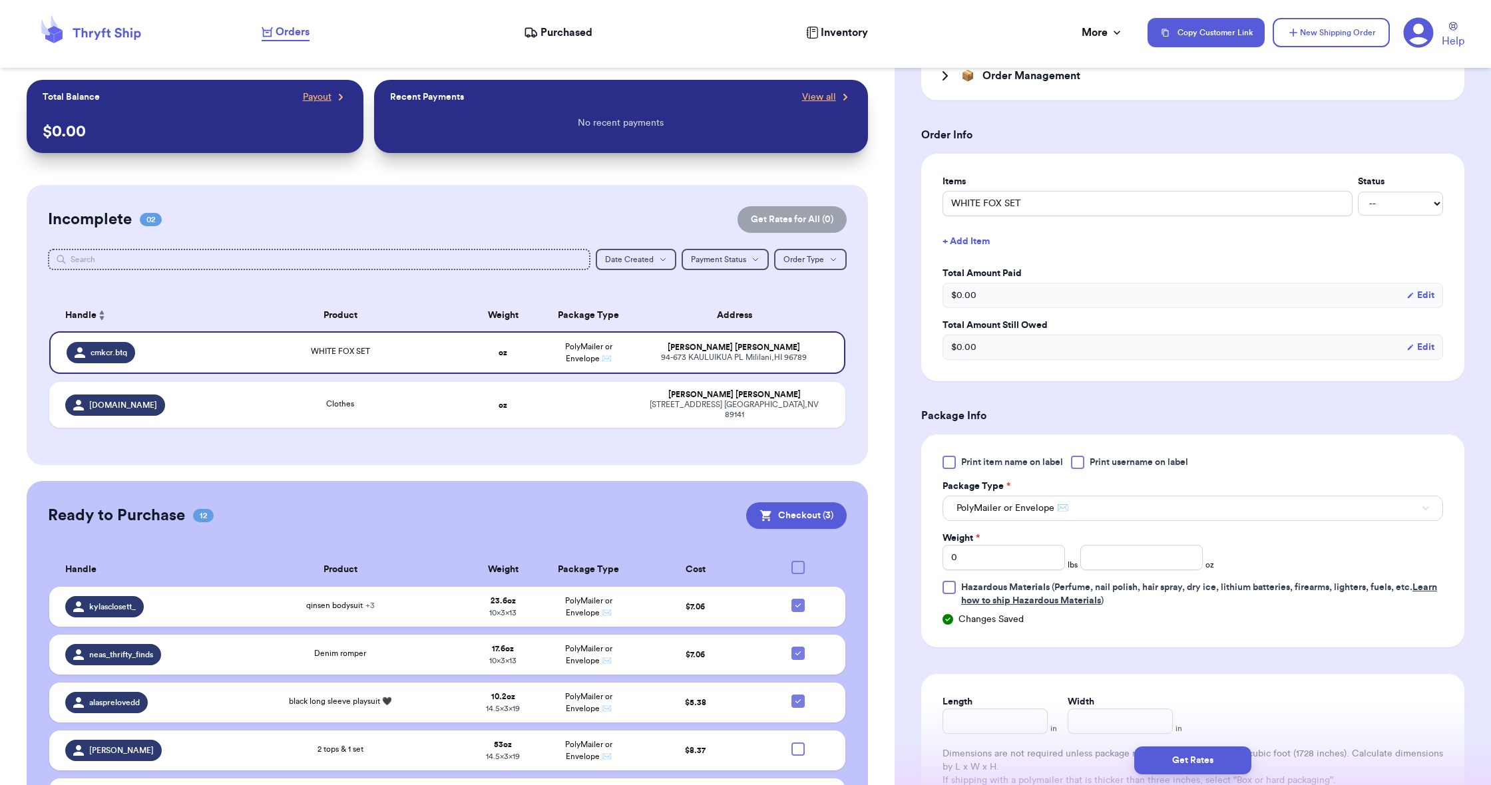
scroll to position [329, 0]
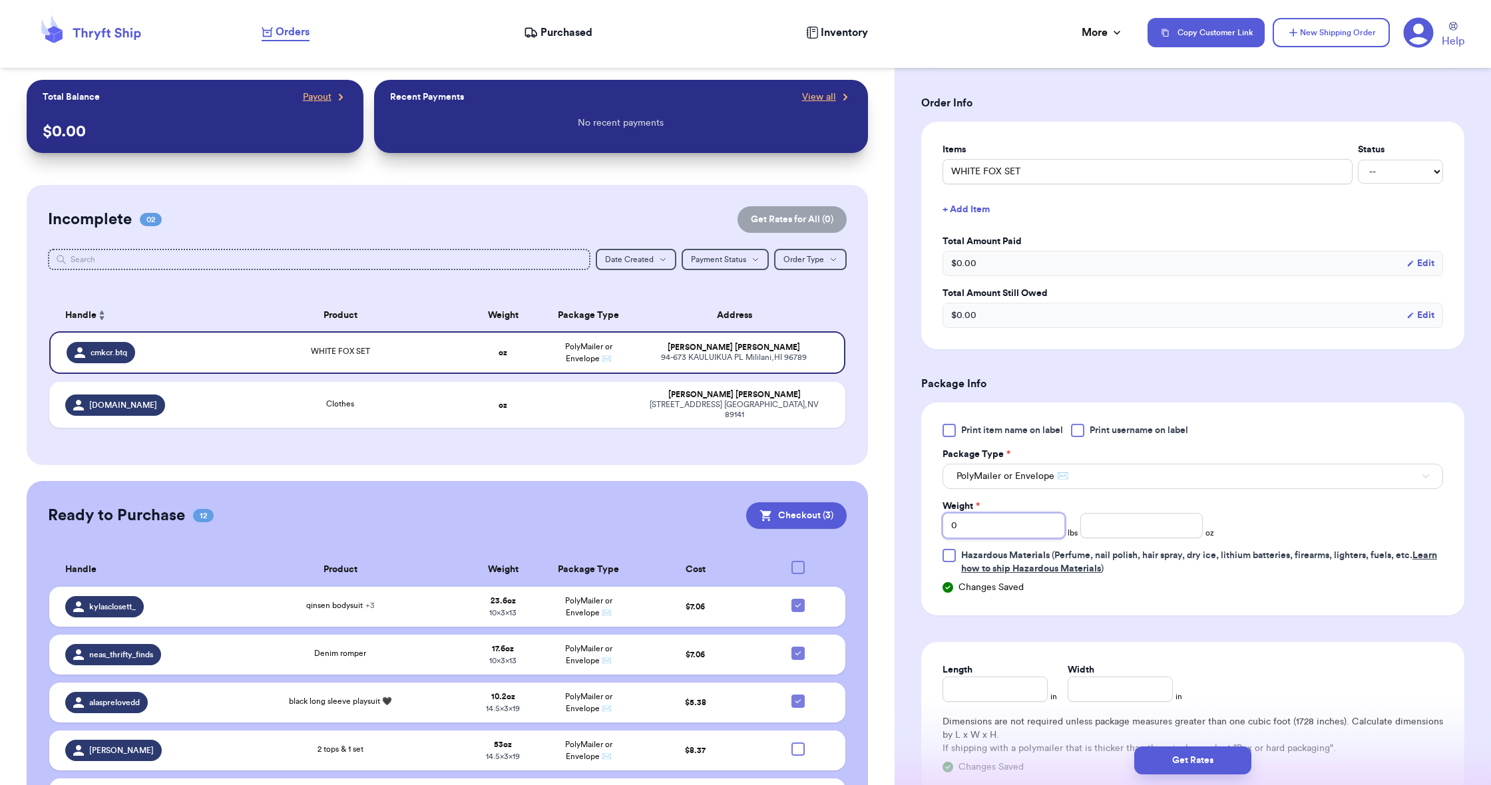
click at [991, 530] on input "0" at bounding box center [1003, 525] width 122 height 25
type input "2"
click at [1080, 528] on input "number" at bounding box center [1141, 525] width 122 height 25
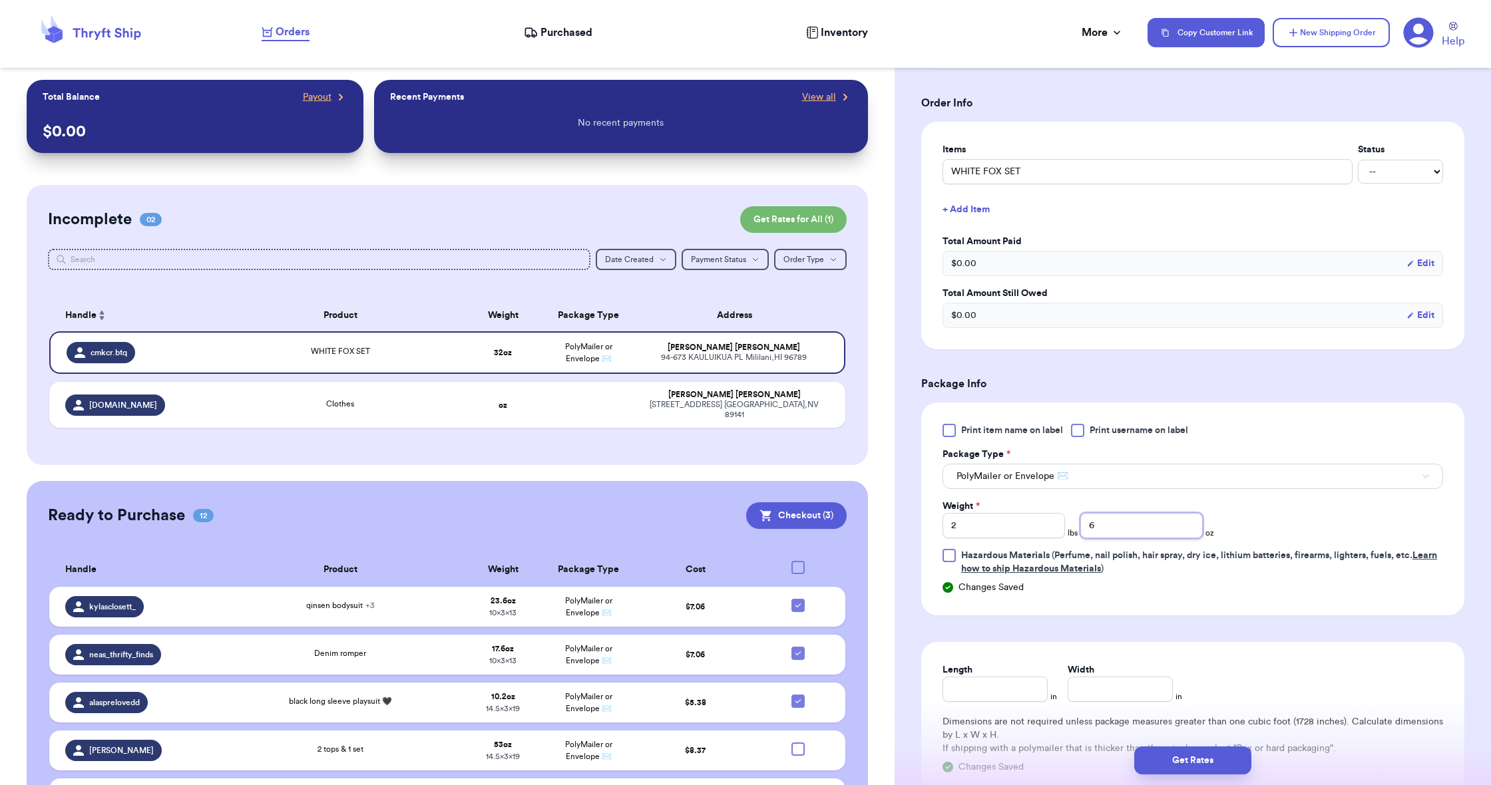
type input "6"
click at [1000, 681] on input "Length" at bounding box center [994, 689] width 105 height 25
type input "19"
click at [1089, 687] on input "Width *" at bounding box center [1119, 689] width 105 height 25
type input "14.5"
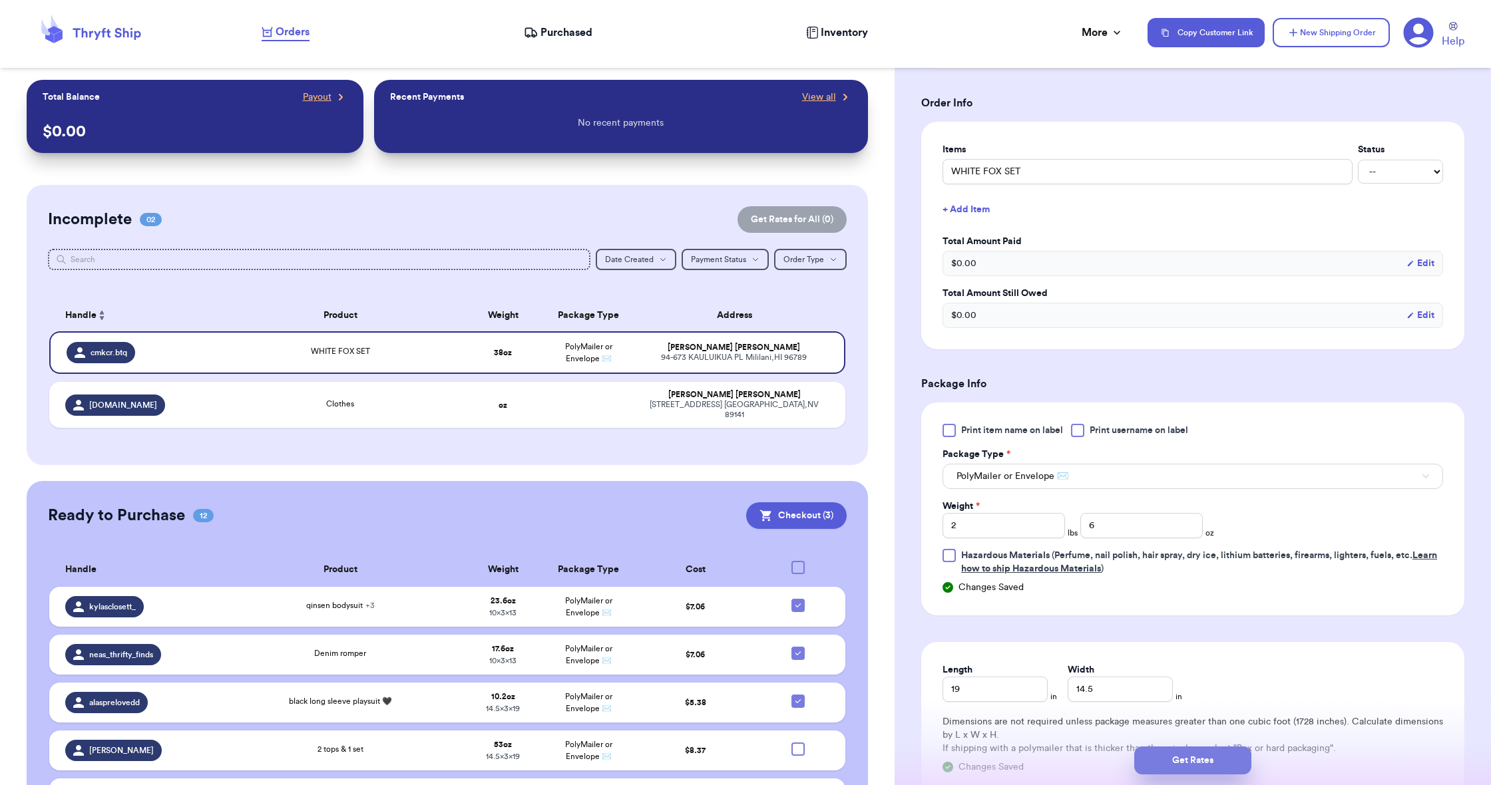
click at [1165, 768] on button "Get Rates" at bounding box center [1192, 761] width 117 height 28
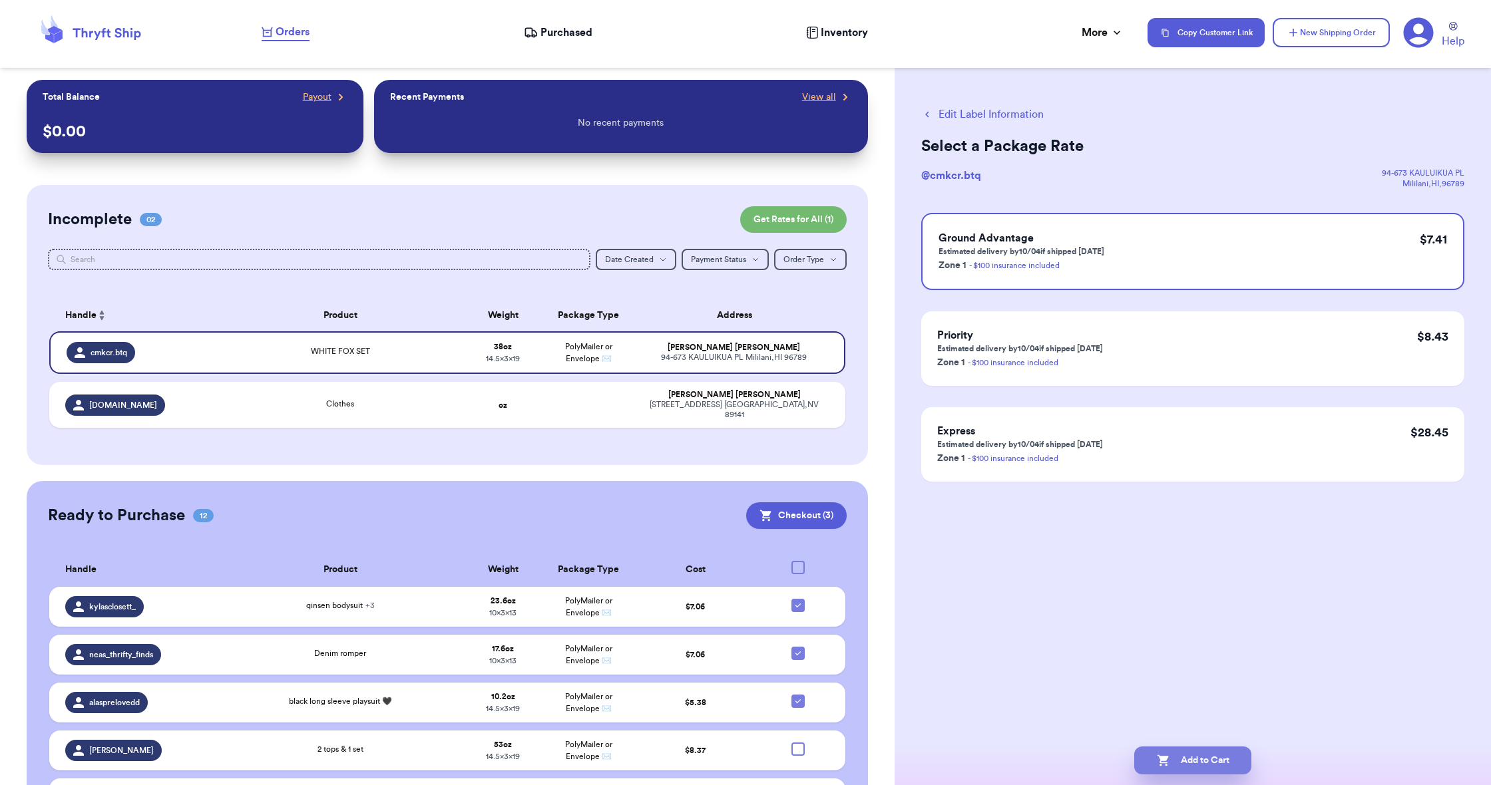
click at [1170, 764] on button "Add to Cart" at bounding box center [1192, 761] width 117 height 28
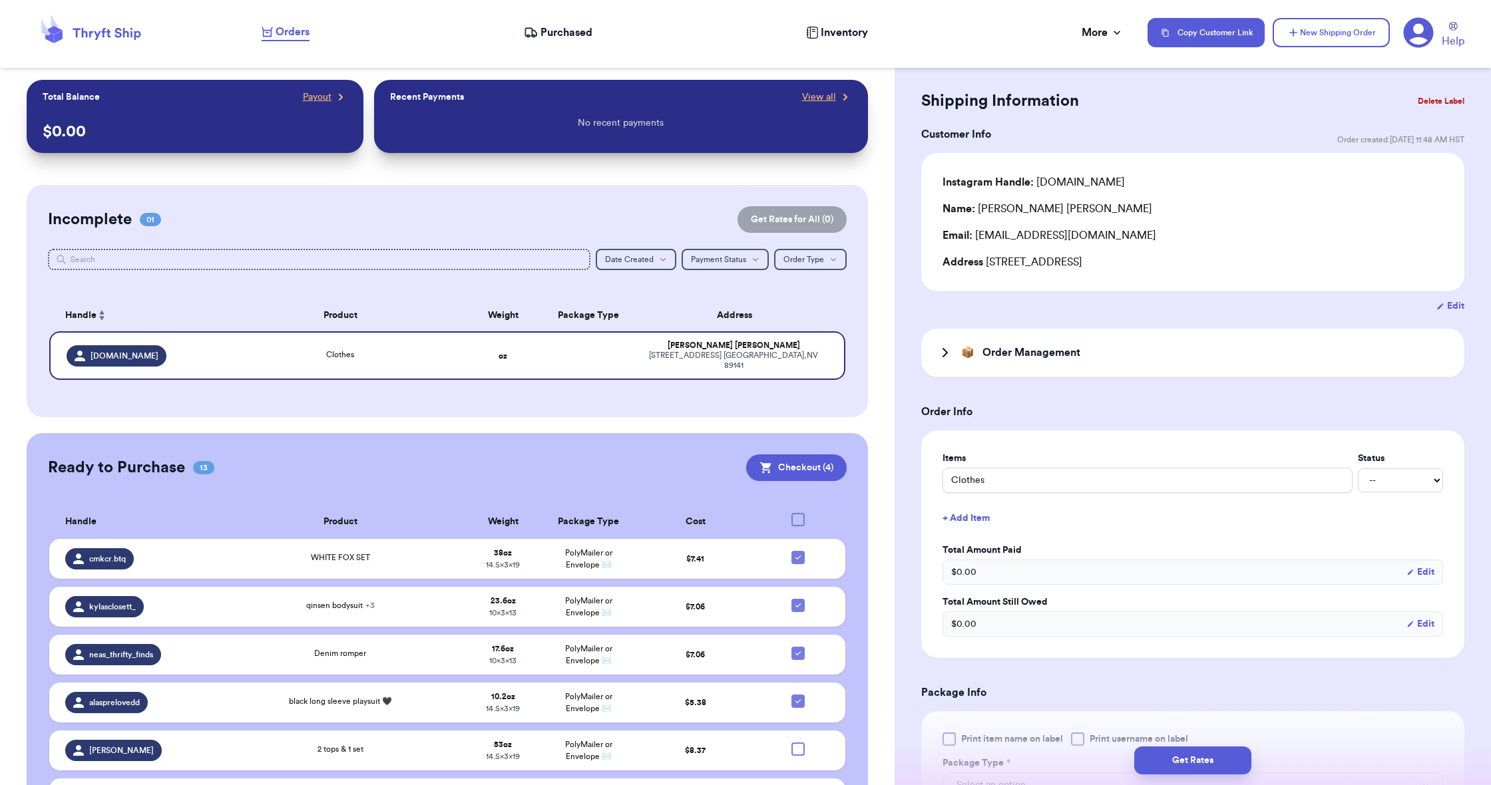
scroll to position [21, 0]
